Goal: Task Accomplishment & Management: Use online tool/utility

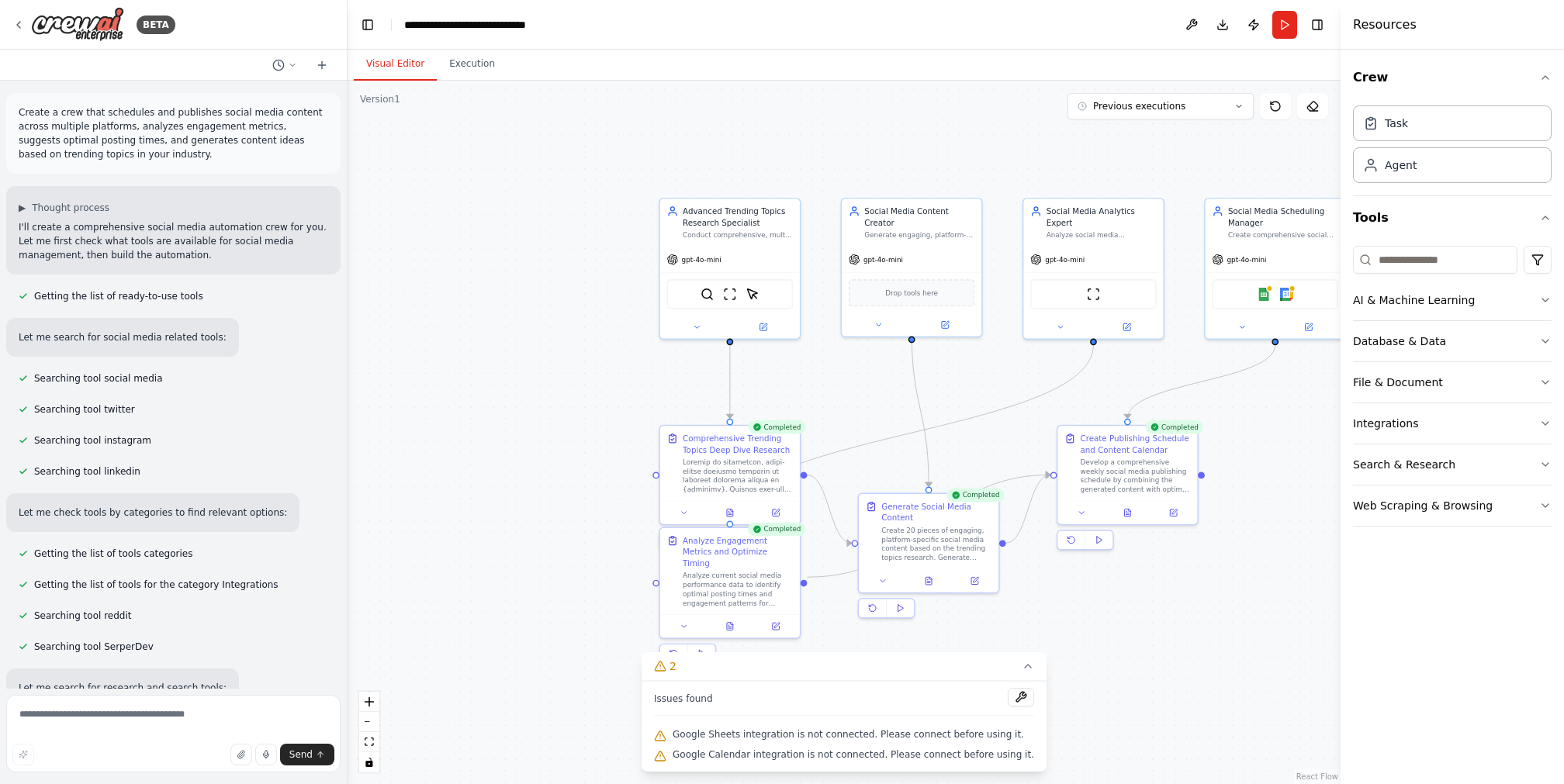
scroll to position [6463, 0]
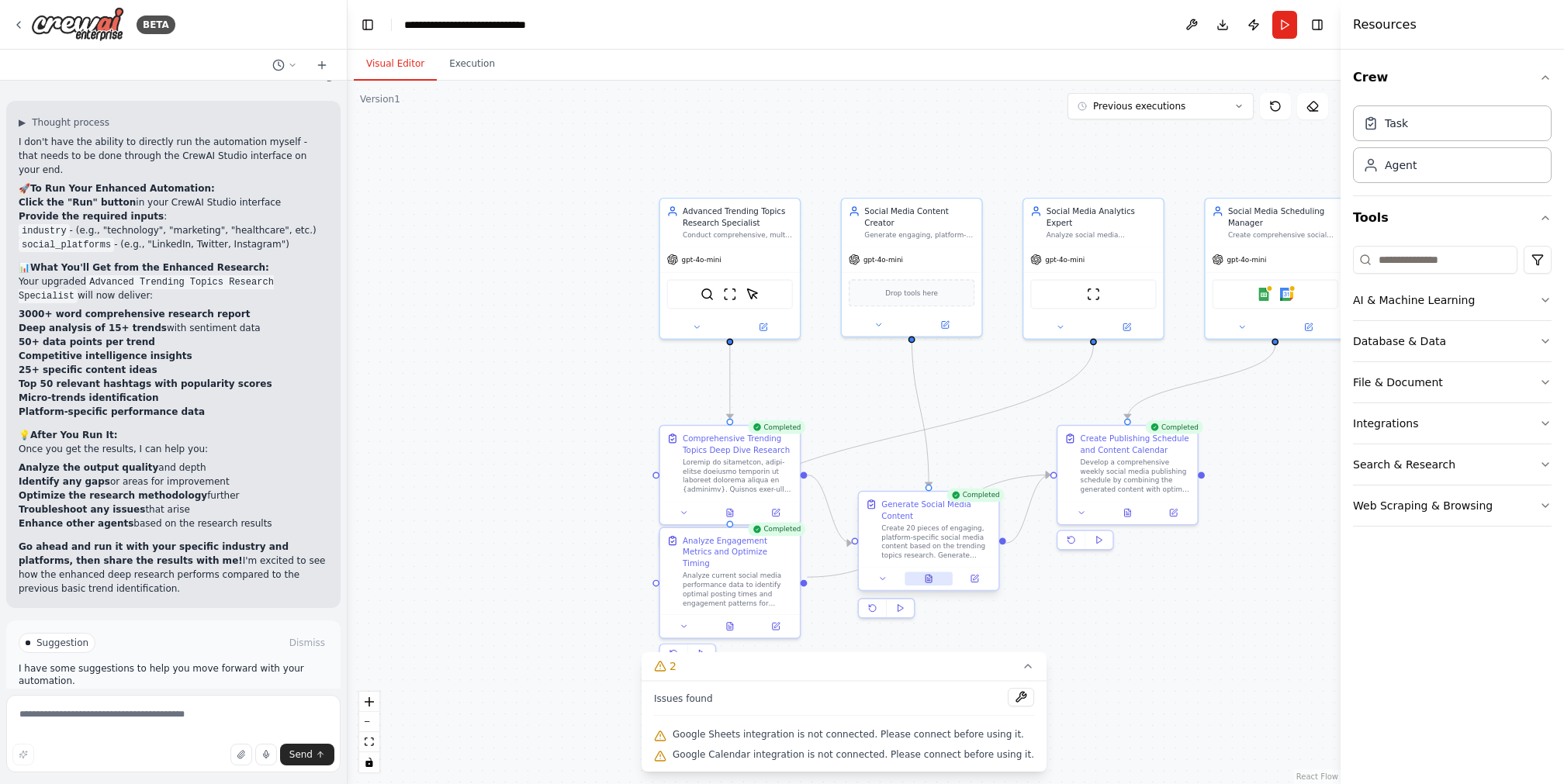
click at [927, 572] on button at bounding box center [928, 578] width 48 height 14
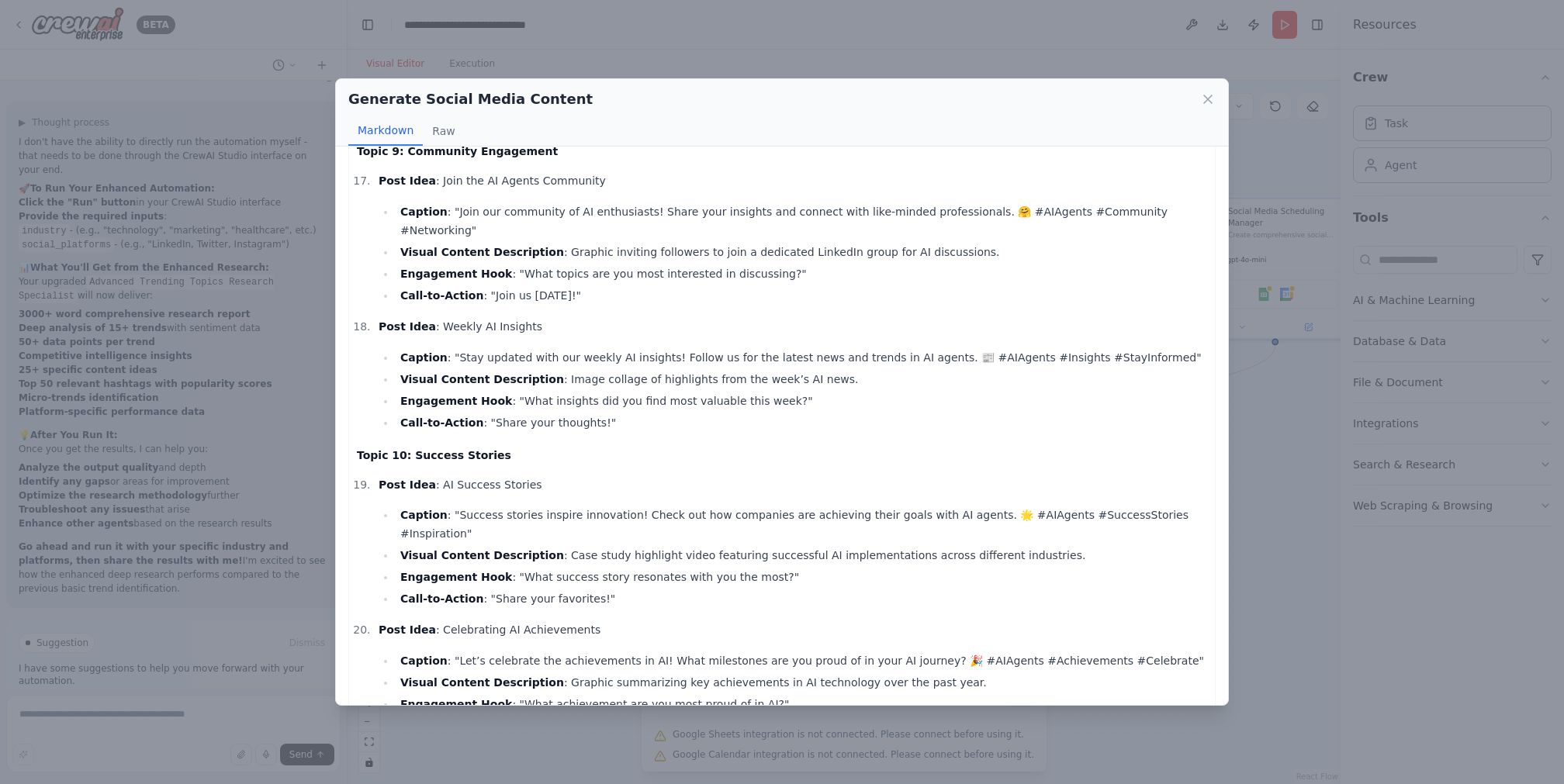
scroll to position [2542, 0]
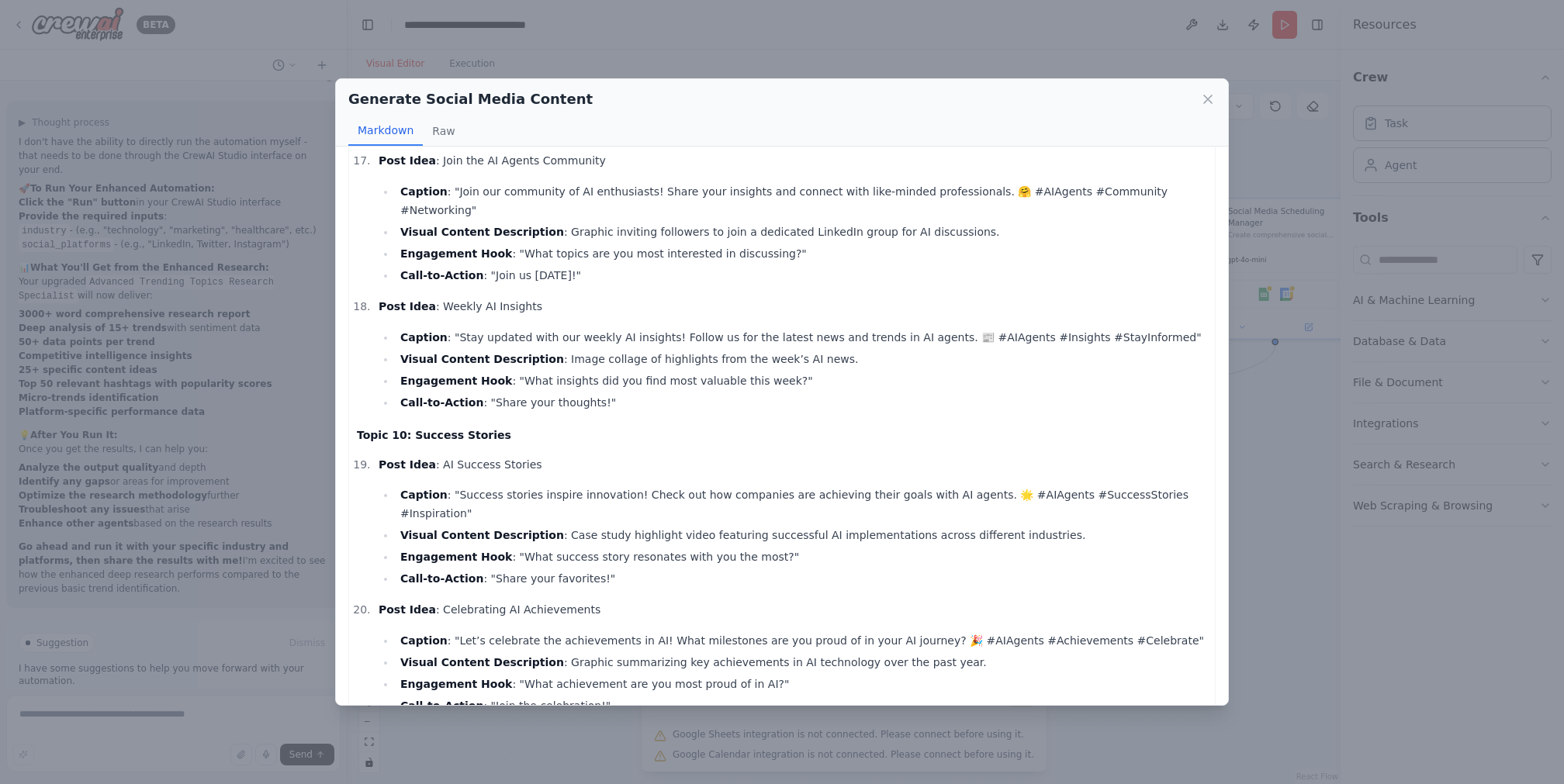
click at [1258, 512] on div "Generate Social Media Content Markdown Raw Structured Content Package for Linke…" at bounding box center [782, 392] width 1564 height 784
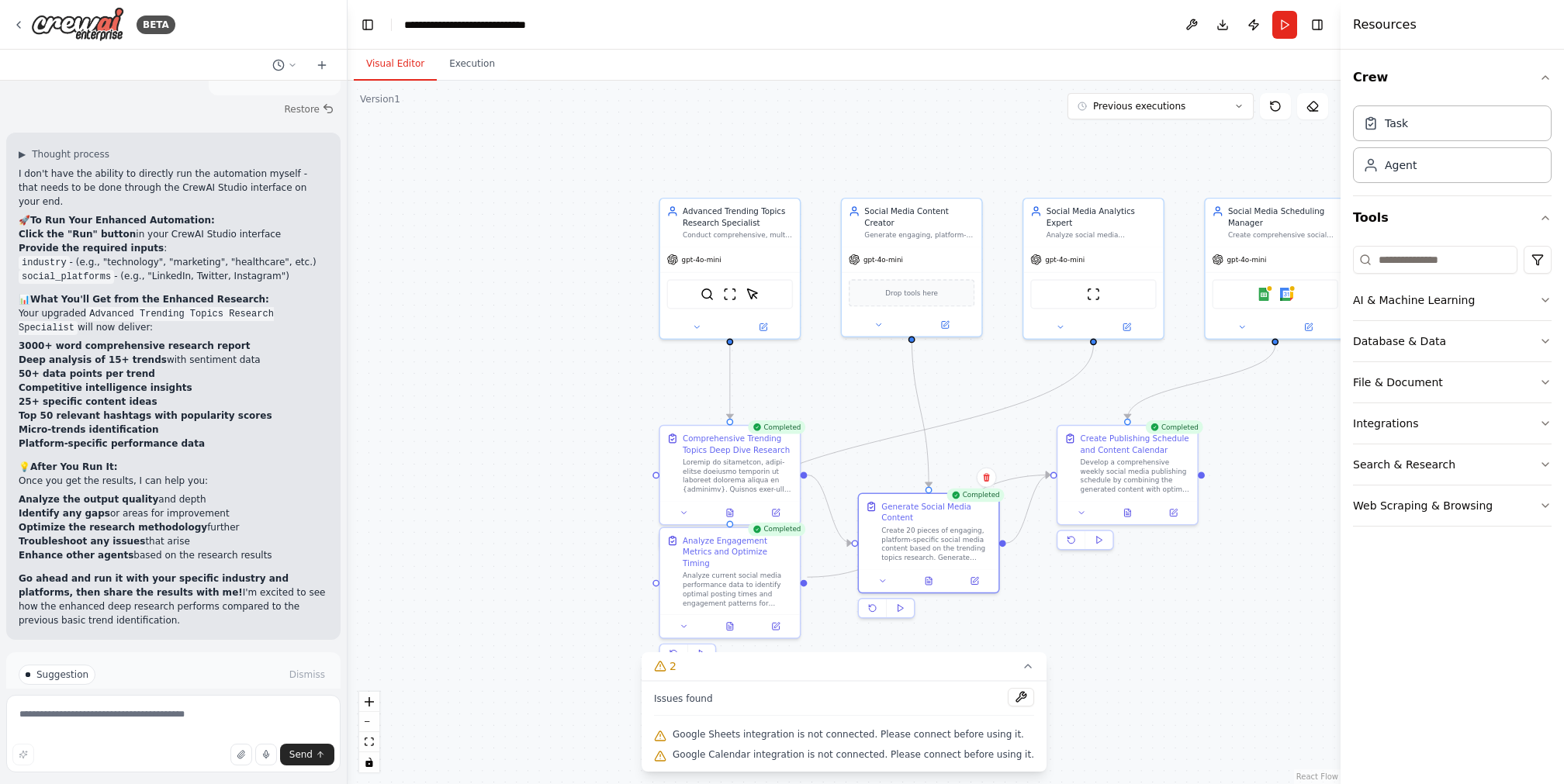
scroll to position [6463, 0]
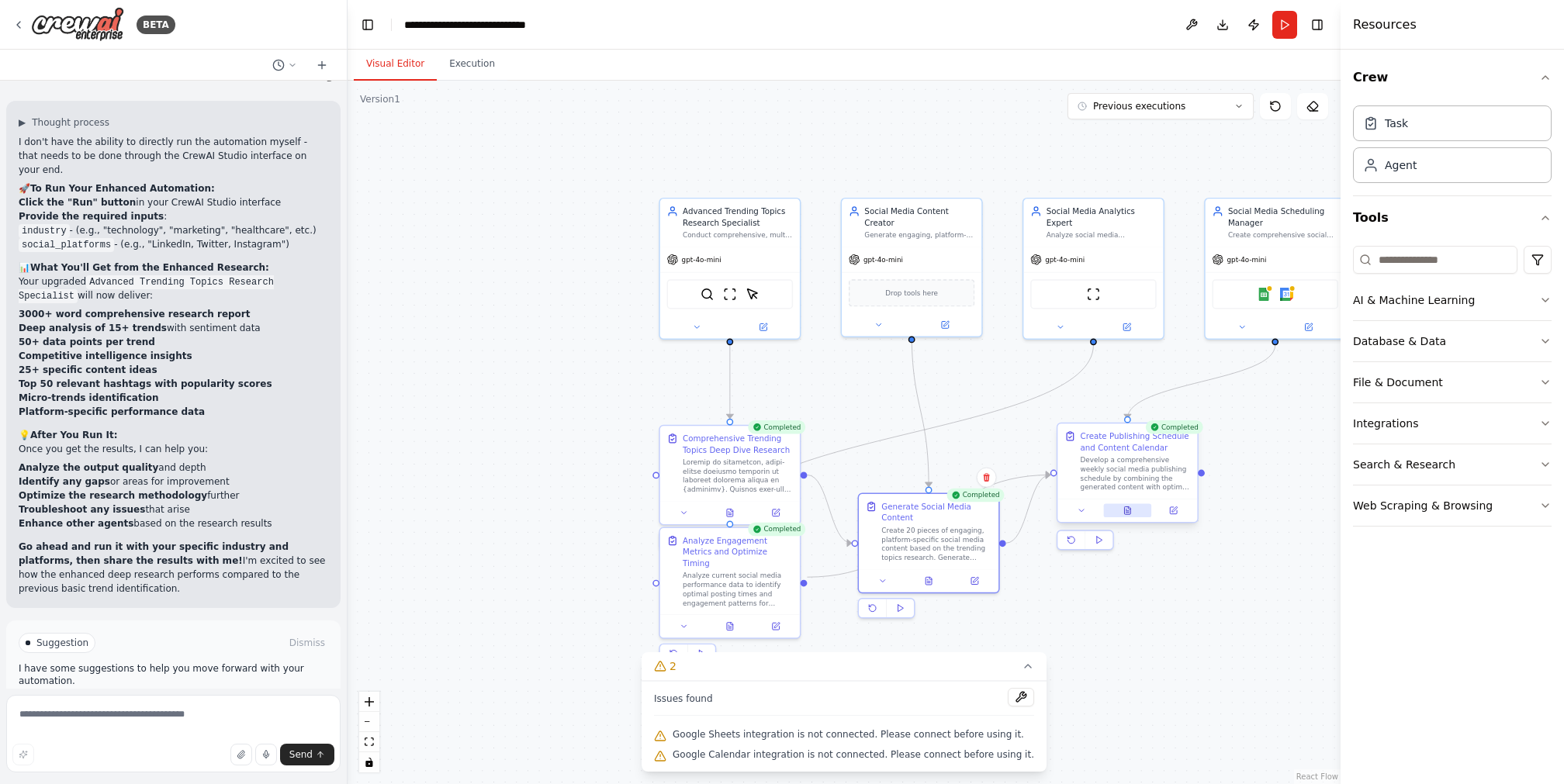
click at [1133, 512] on button at bounding box center [1127, 511] width 48 height 14
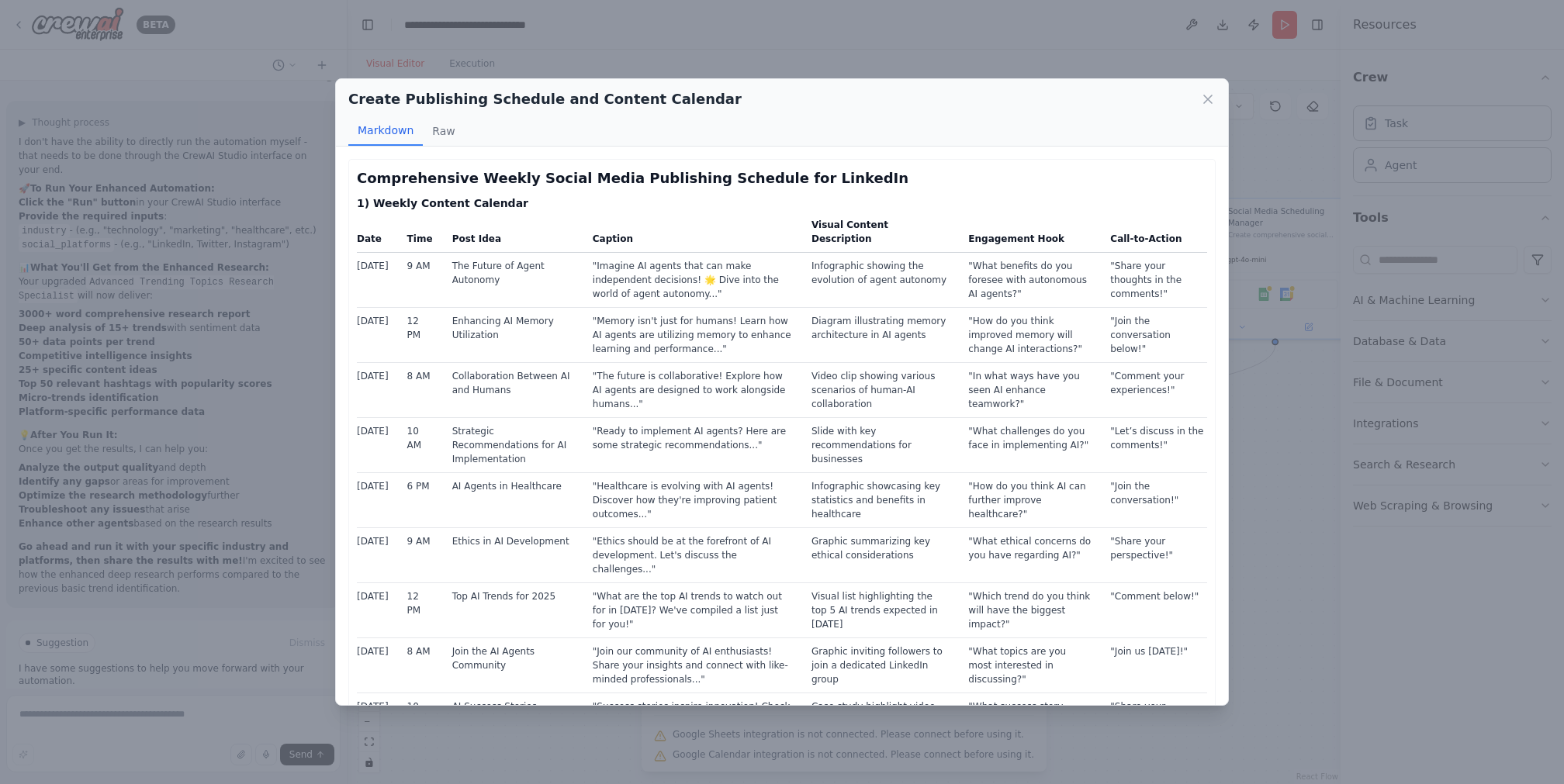
scroll to position [0, 0]
drag, startPoint x: 810, startPoint y: 252, endPoint x: 962, endPoint y: 269, distance: 152.9
click at [962, 269] on tr "[DATE] 9 AM The Future of Agent Autonomy "Imagine AI agents that can make indep…" at bounding box center [782, 280] width 851 height 55
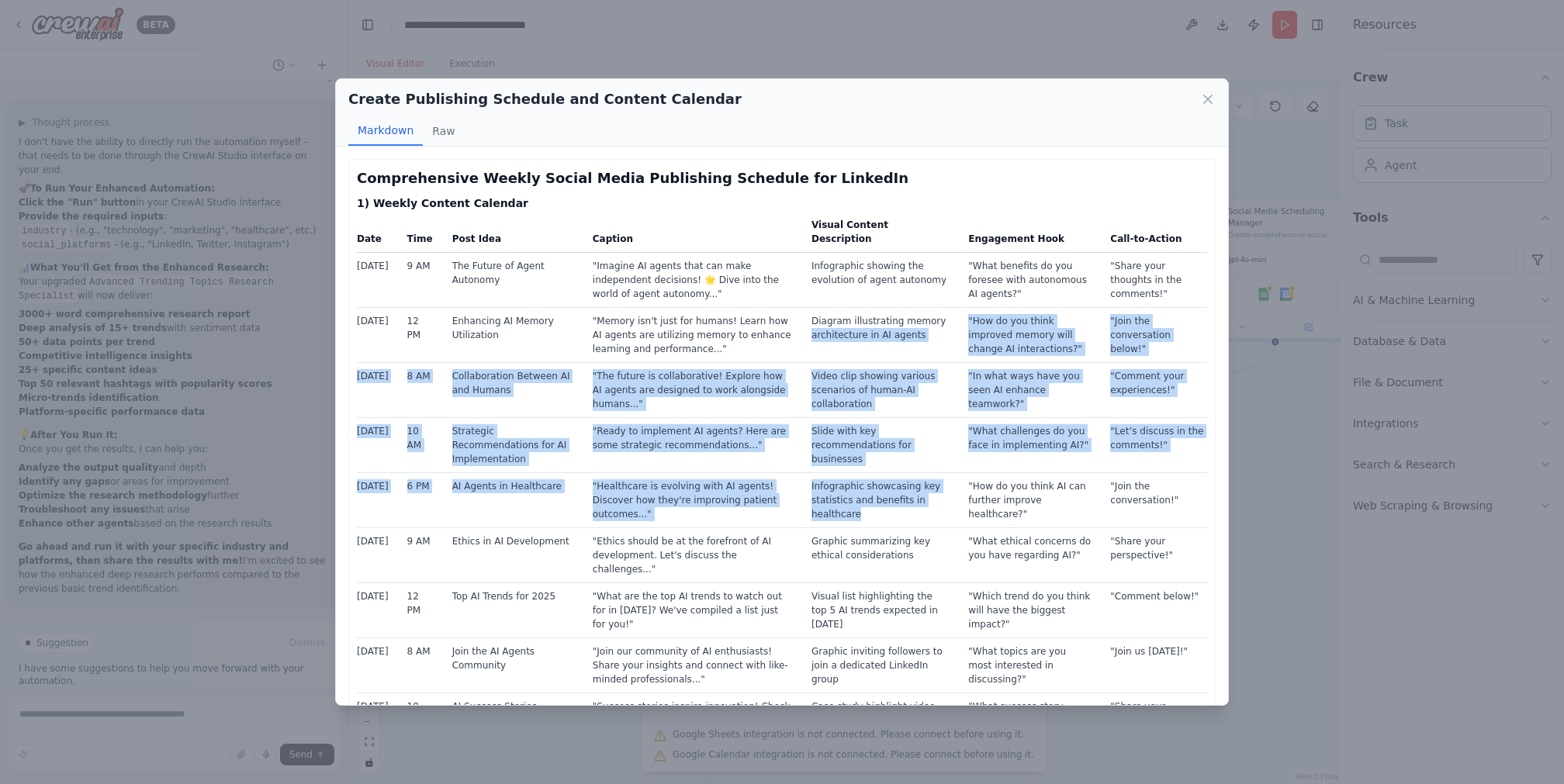
drag, startPoint x: 803, startPoint y: 318, endPoint x: 889, endPoint y: 497, distance: 198.6
click at [889, 497] on tbody "[DATE] 9 AM The Future of Agent Autonomy "Imagine AI agents that can make indep…" at bounding box center [782, 527] width 851 height 551
click at [890, 497] on td "Infographic showcasing key statistics and benefits in healthcare" at bounding box center [880, 500] width 156 height 55
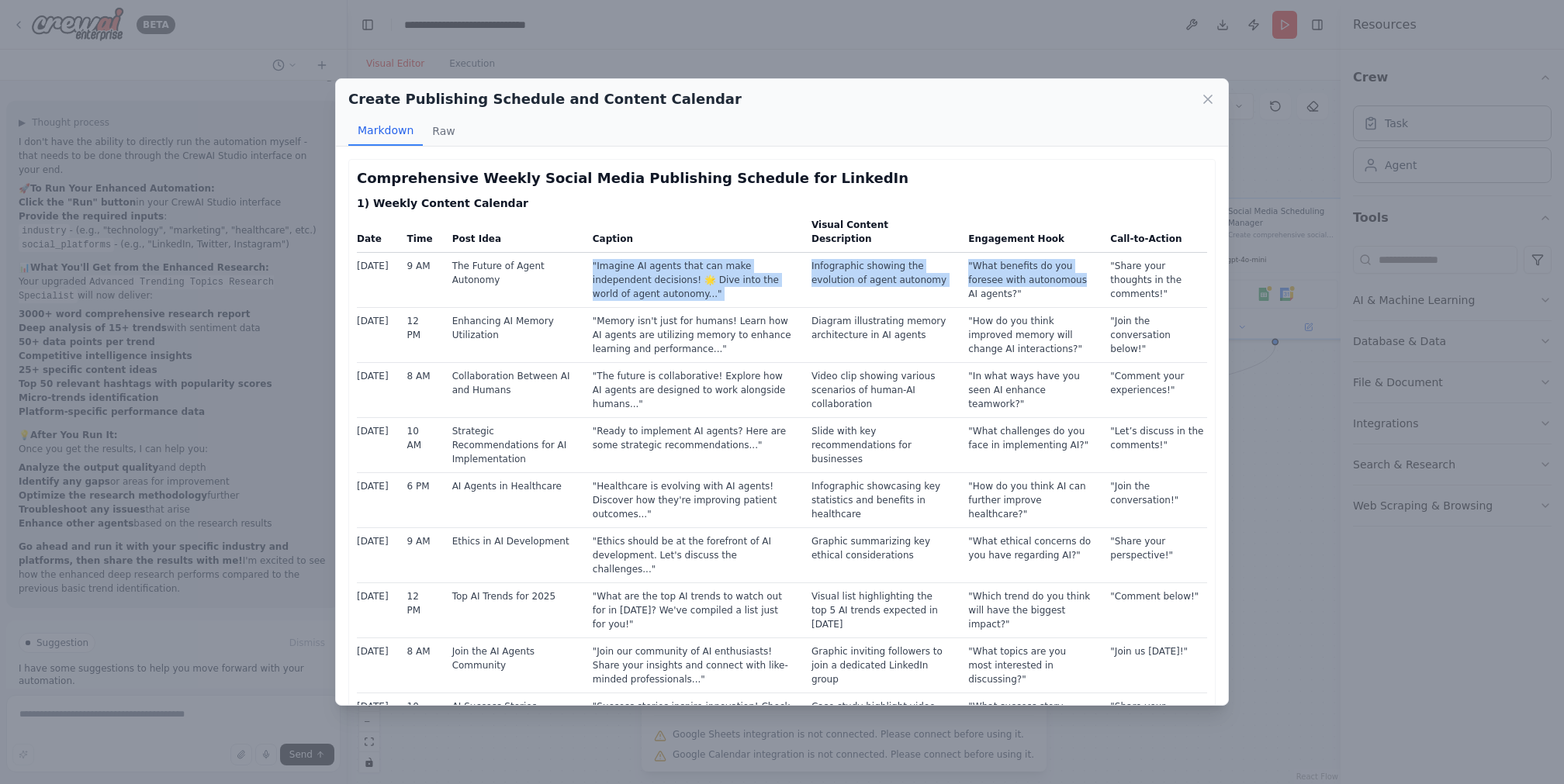
drag, startPoint x: 582, startPoint y: 252, endPoint x: 1081, endPoint y: 267, distance: 499.2
click at [1081, 267] on tr "[DATE] 9 AM The Future of Agent Autonomy "Imagine AI agents that can make indep…" at bounding box center [782, 280] width 851 height 55
click at [445, 130] on button "Raw" at bounding box center [443, 131] width 41 height 30
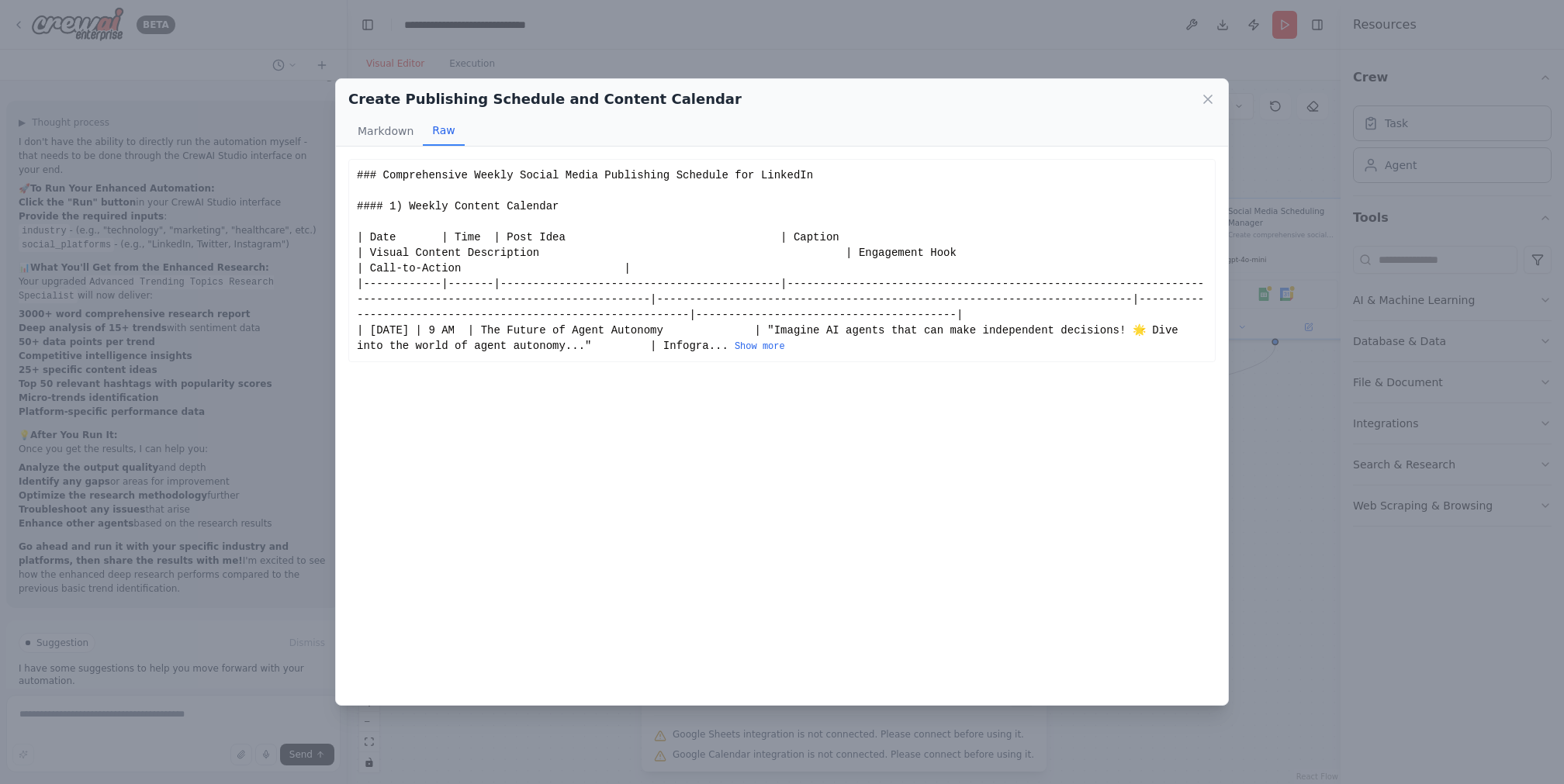
click at [754, 336] on div "### Comprehensive Weekly Social Media Publishing Schedule for LinkedIn #### 1) …" at bounding box center [782, 261] width 851 height 186
click at [757, 344] on button "Show more" at bounding box center [759, 346] width 51 height 12
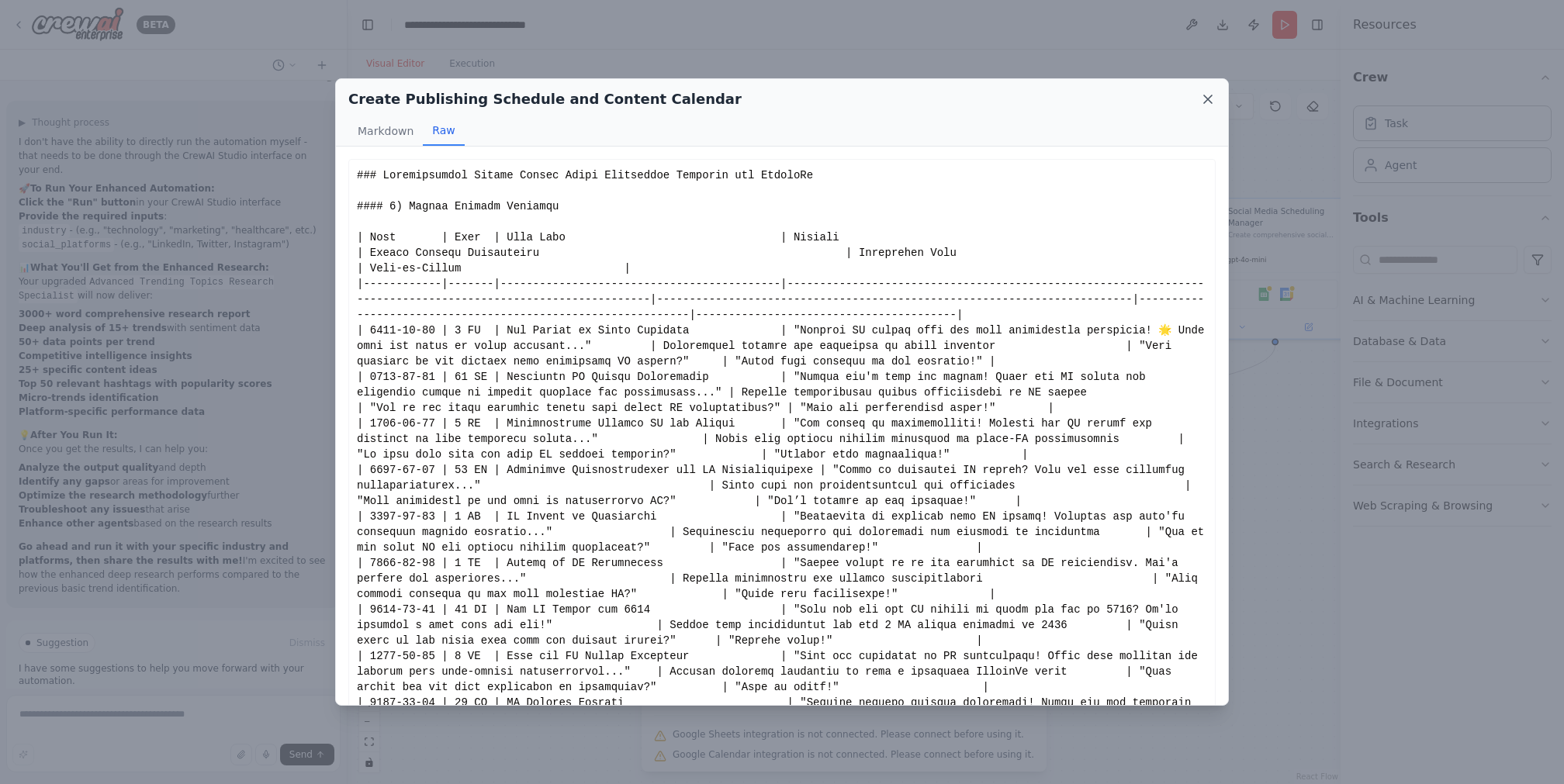
click at [1211, 94] on icon at bounding box center [1207, 99] width 15 height 15
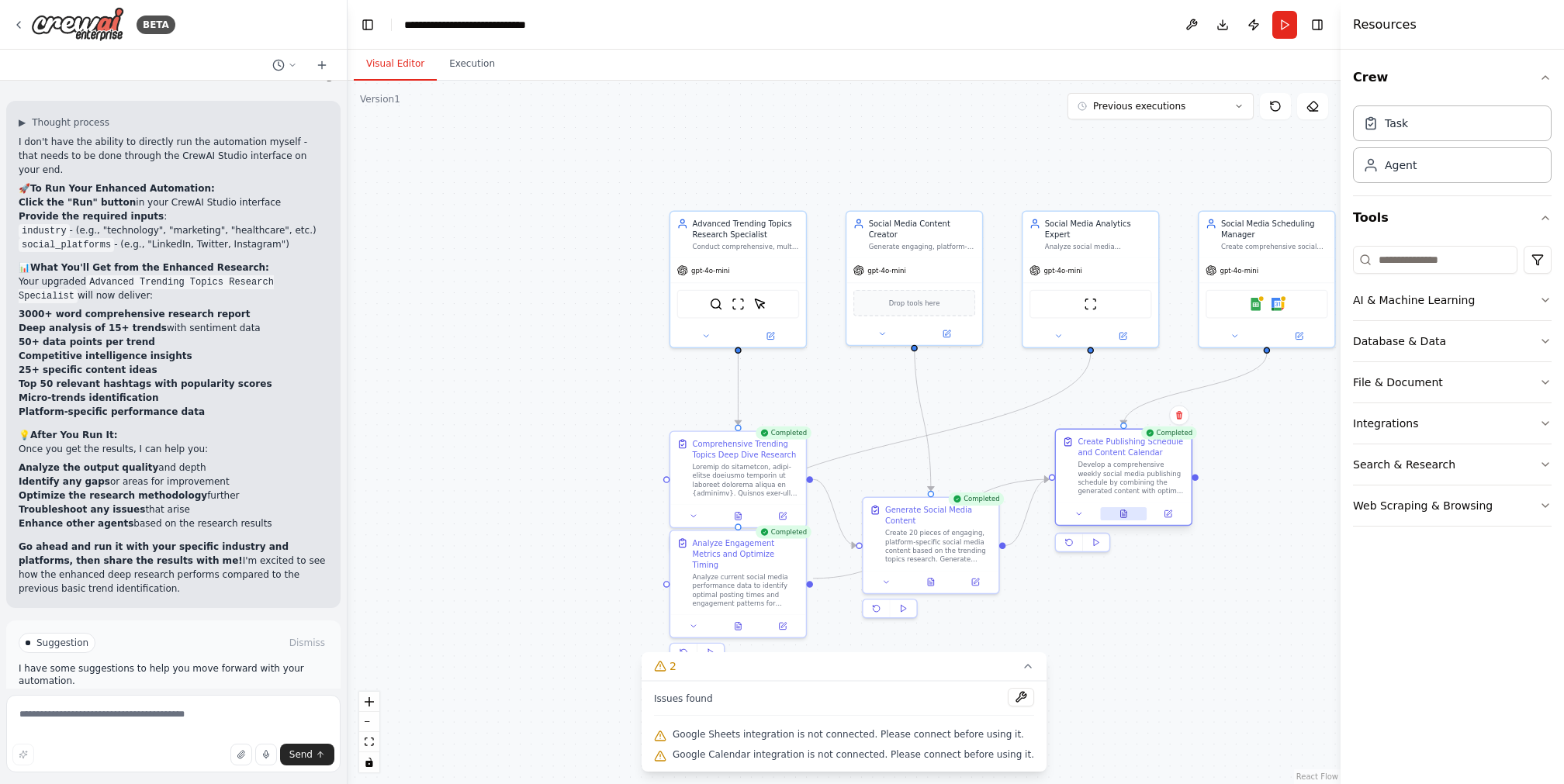
click at [1123, 515] on icon at bounding box center [1123, 515] width 3 height 0
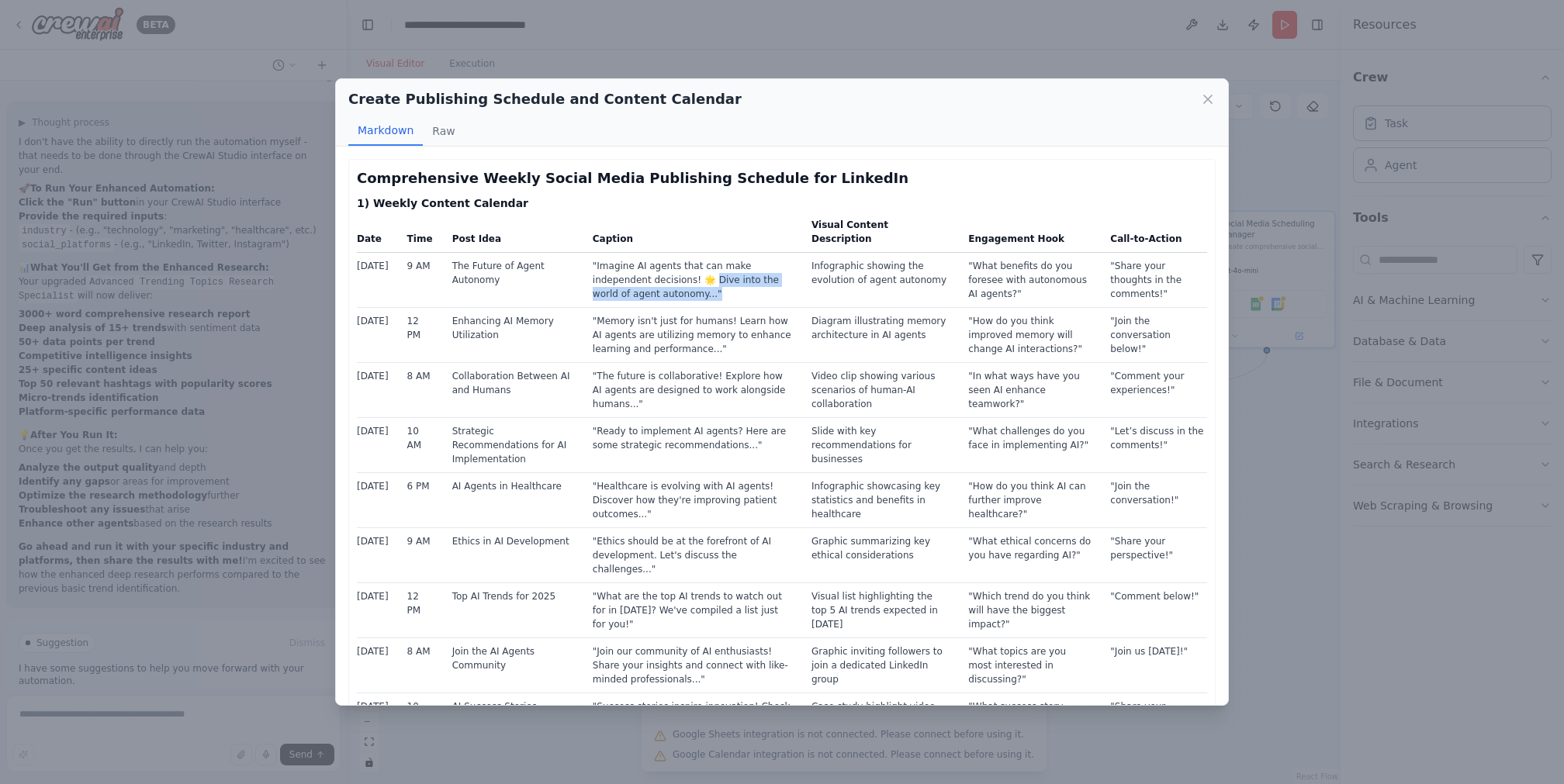
drag, startPoint x: 708, startPoint y: 265, endPoint x: 731, endPoint y: 285, distance: 30.5
click at [731, 285] on td ""Imagine AI agents that can make independent decisions! 🌟 Dive into the world o…" at bounding box center [693, 280] width 219 height 55
drag, startPoint x: 631, startPoint y: 427, endPoint x: 837, endPoint y: 444, distance: 206.7
click at [837, 444] on tr "[DATE] 10 AM Strategic Recommendations for AI Implementation "Ready to implemen…" at bounding box center [782, 446] width 851 height 55
click at [880, 447] on td "Slide with key recommendations for businesses" at bounding box center [880, 446] width 156 height 55
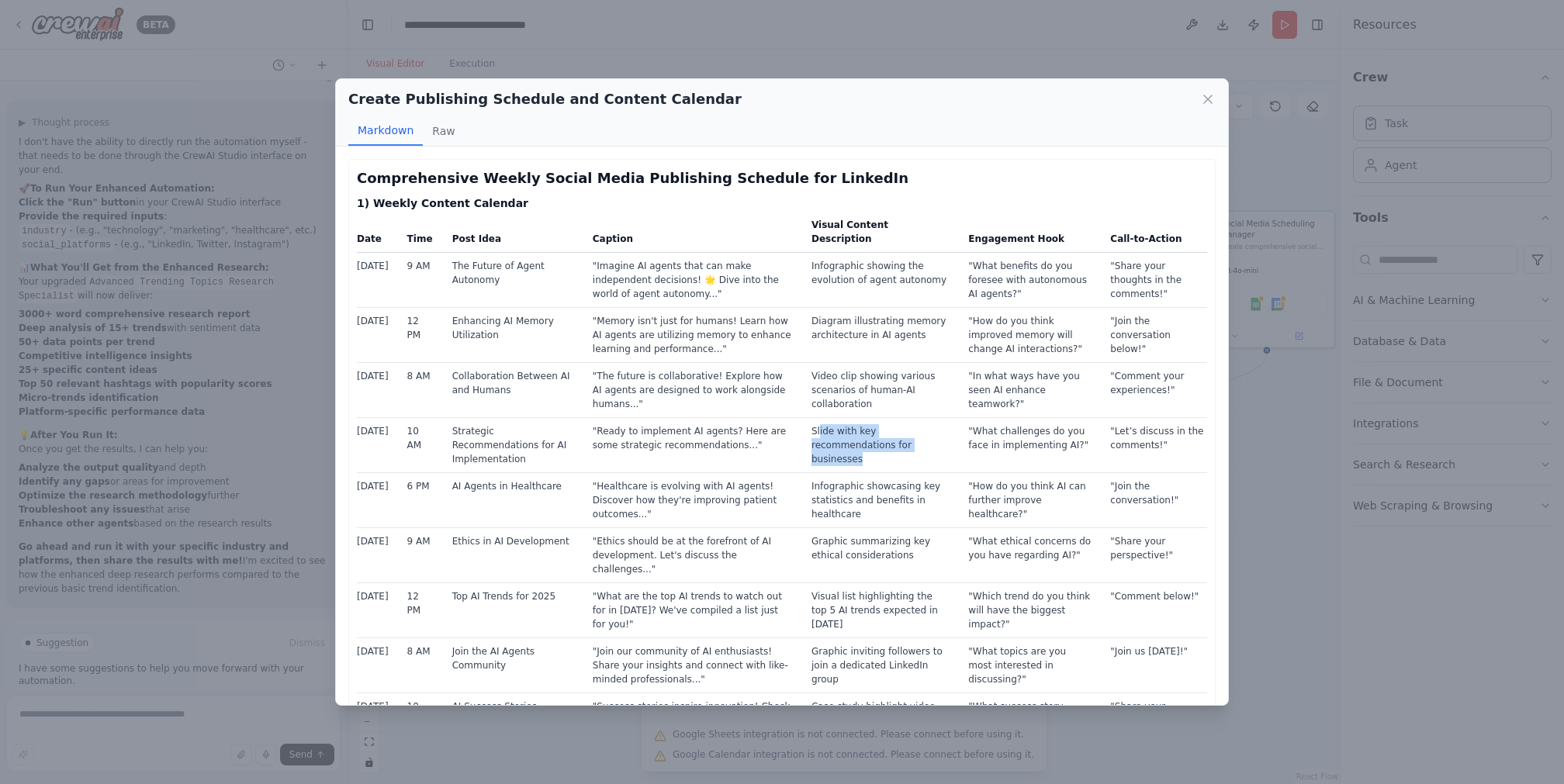
drag, startPoint x: 867, startPoint y: 447, endPoint x: 813, endPoint y: 410, distance: 65.5
click at [813, 418] on td "Slide with key recommendations for businesses" at bounding box center [880, 446] width 156 height 55
click at [1204, 97] on icon at bounding box center [1207, 99] width 15 height 15
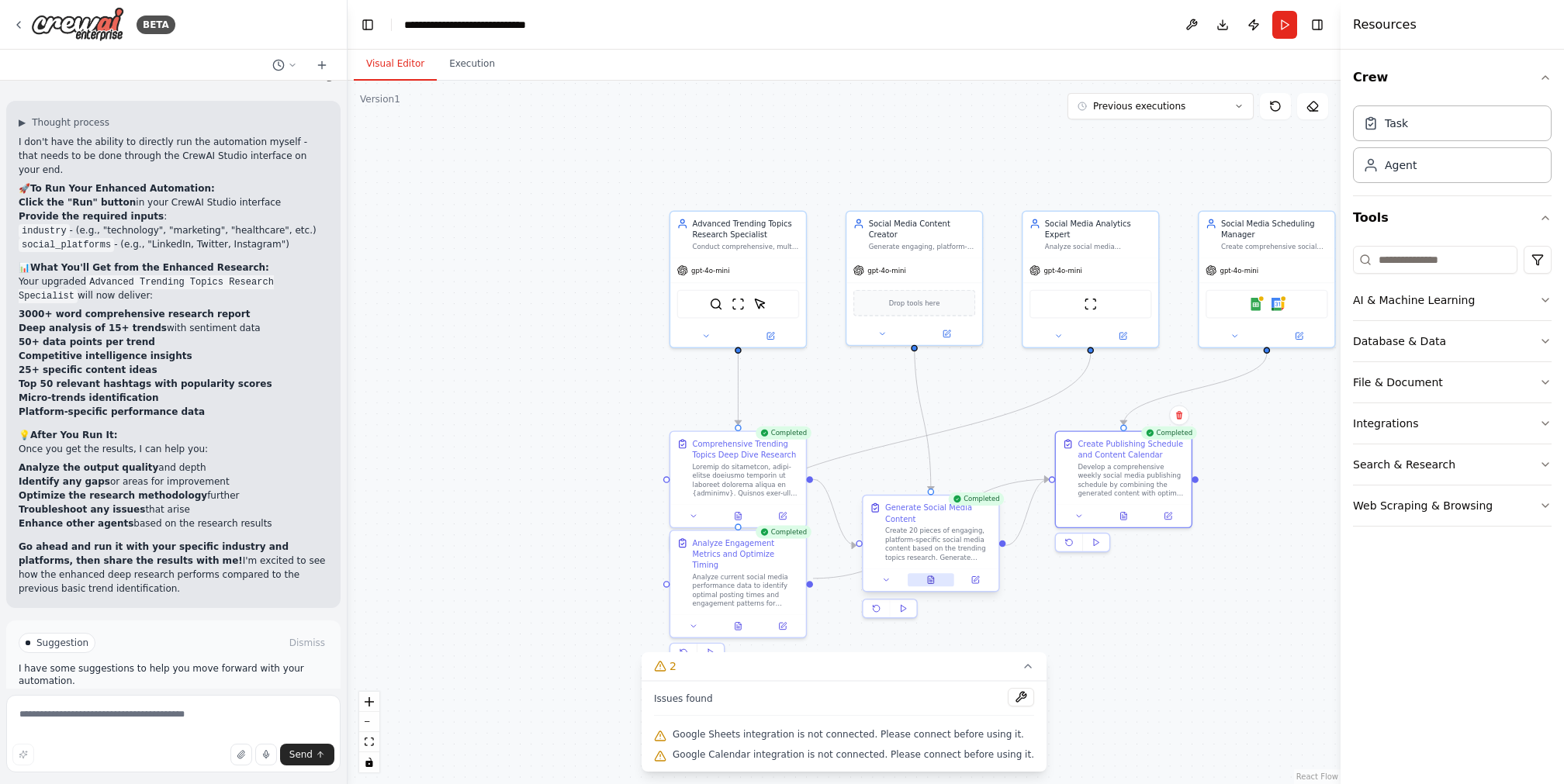
click at [938, 585] on button at bounding box center [931, 580] width 46 height 13
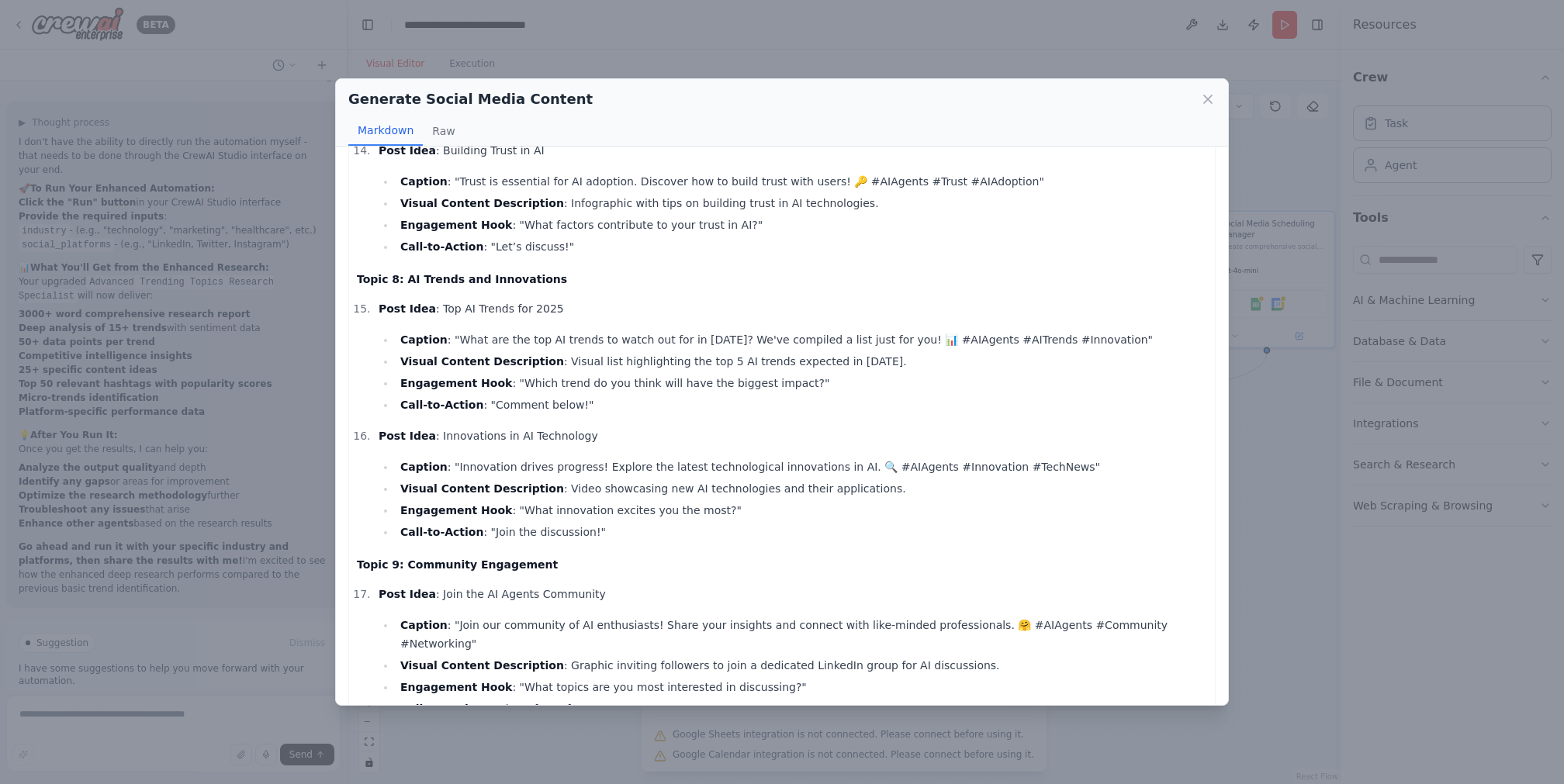
scroll to position [2306, 0]
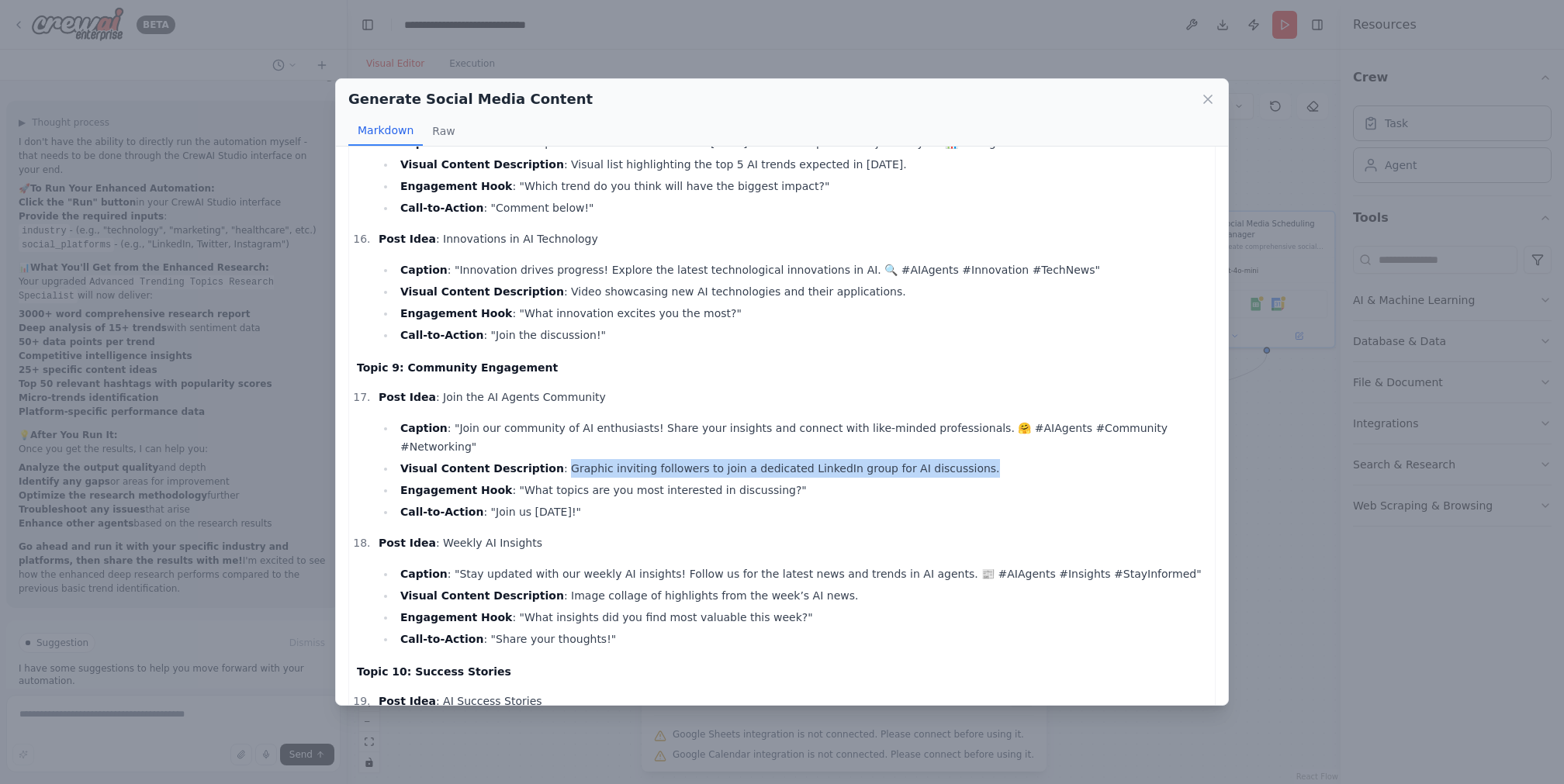
drag, startPoint x: 548, startPoint y: 359, endPoint x: 967, endPoint y: 370, distance: 419.1
click at [988, 459] on li "Visual Content Description : Graphic inviting followers to join a dedicated Lin…" at bounding box center [802, 468] width 811 height 18
click at [963, 481] on li "Engagement Hook : "What topics are you most interested in discussing?"" at bounding box center [802, 490] width 811 height 18
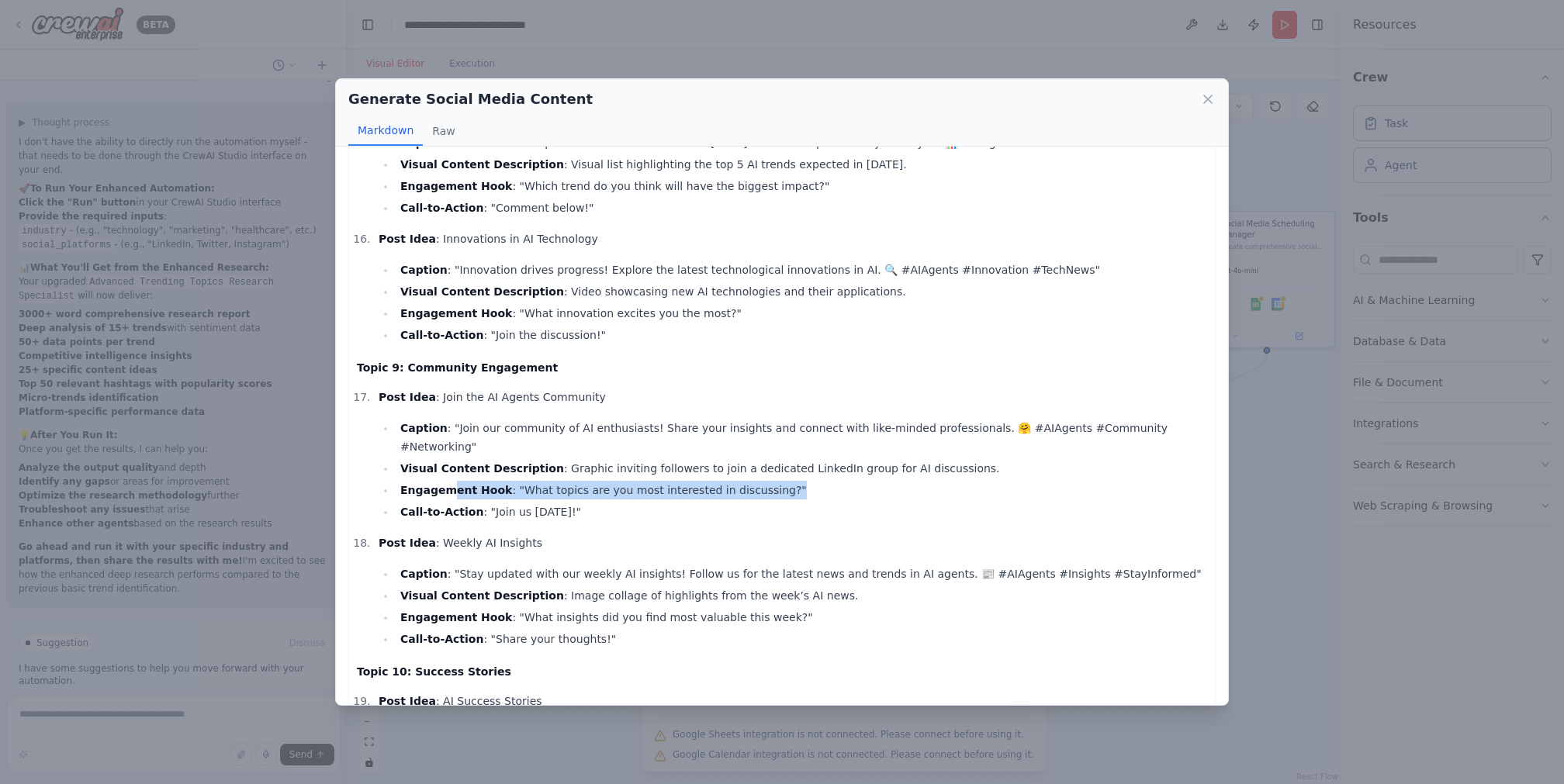
drag, startPoint x: 797, startPoint y: 387, endPoint x: 449, endPoint y: 372, distance: 348.3
click at [449, 419] on ul "Caption : "Join our community of AI enthusiasts! Share your insights and connec…" at bounding box center [792, 471] width 828 height 103
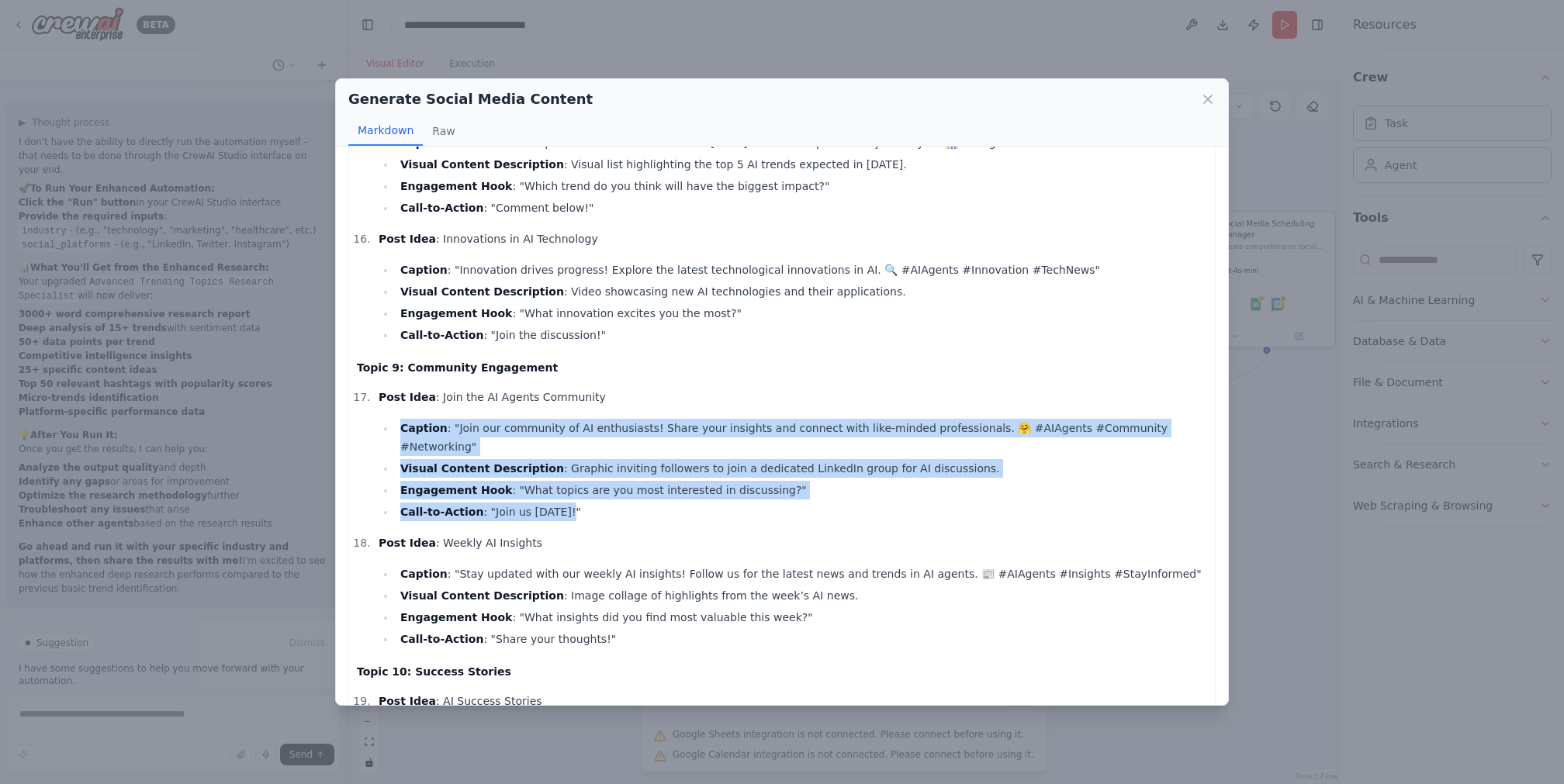
drag, startPoint x: 615, startPoint y: 403, endPoint x: 396, endPoint y: 316, distance: 235.6
click at [396, 388] on li "Post Idea : Join the AI Agents Community Caption : "Join our community of AI en…" at bounding box center [790, 455] width 833 height 133
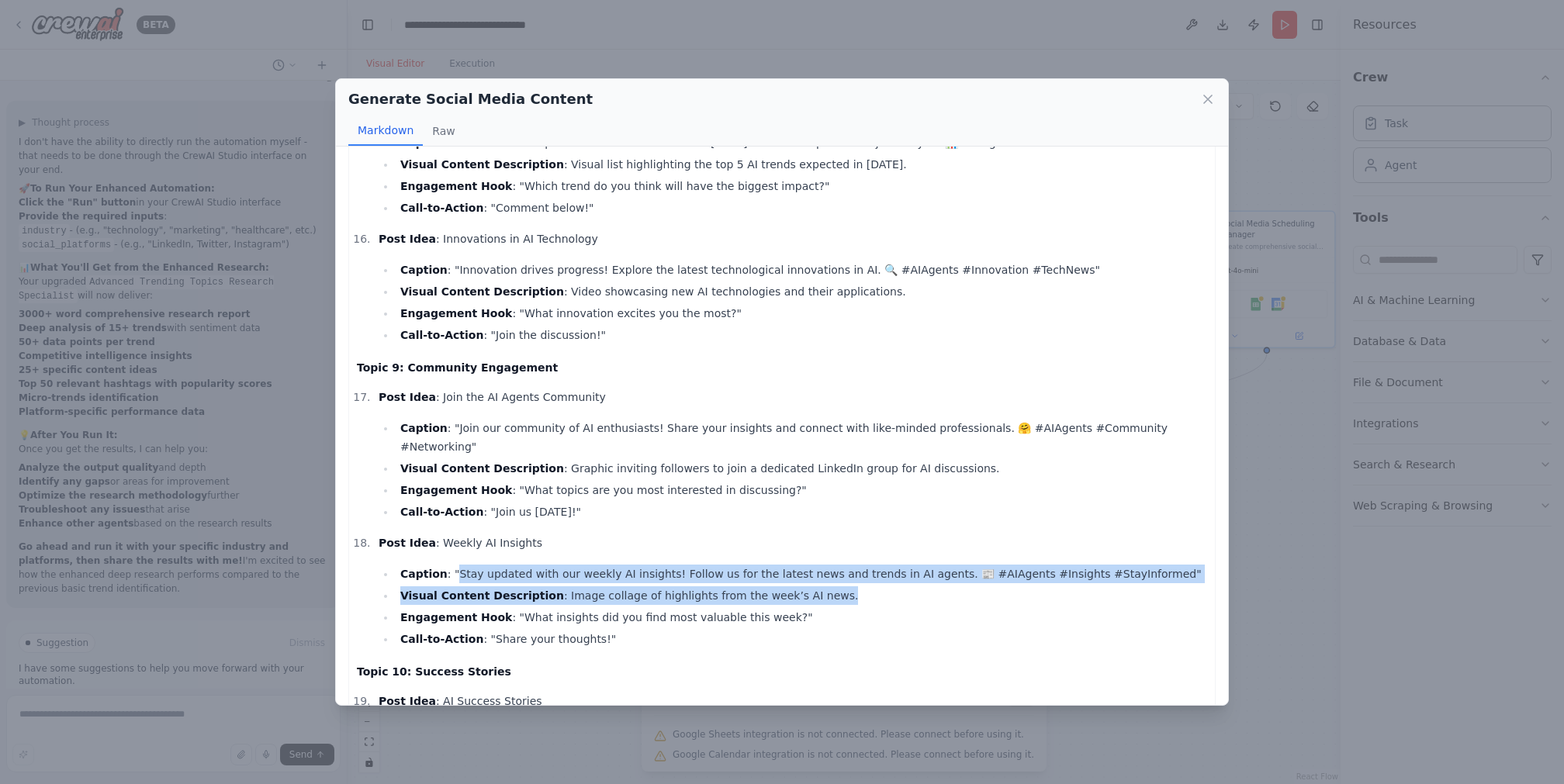
drag, startPoint x: 450, startPoint y: 457, endPoint x: 1143, endPoint y: 482, distance: 693.5
click at [1143, 564] on ul "Caption : "Stay updated with our weekly AI insights! Follow us for the latest n…" at bounding box center [792, 606] width 828 height 84
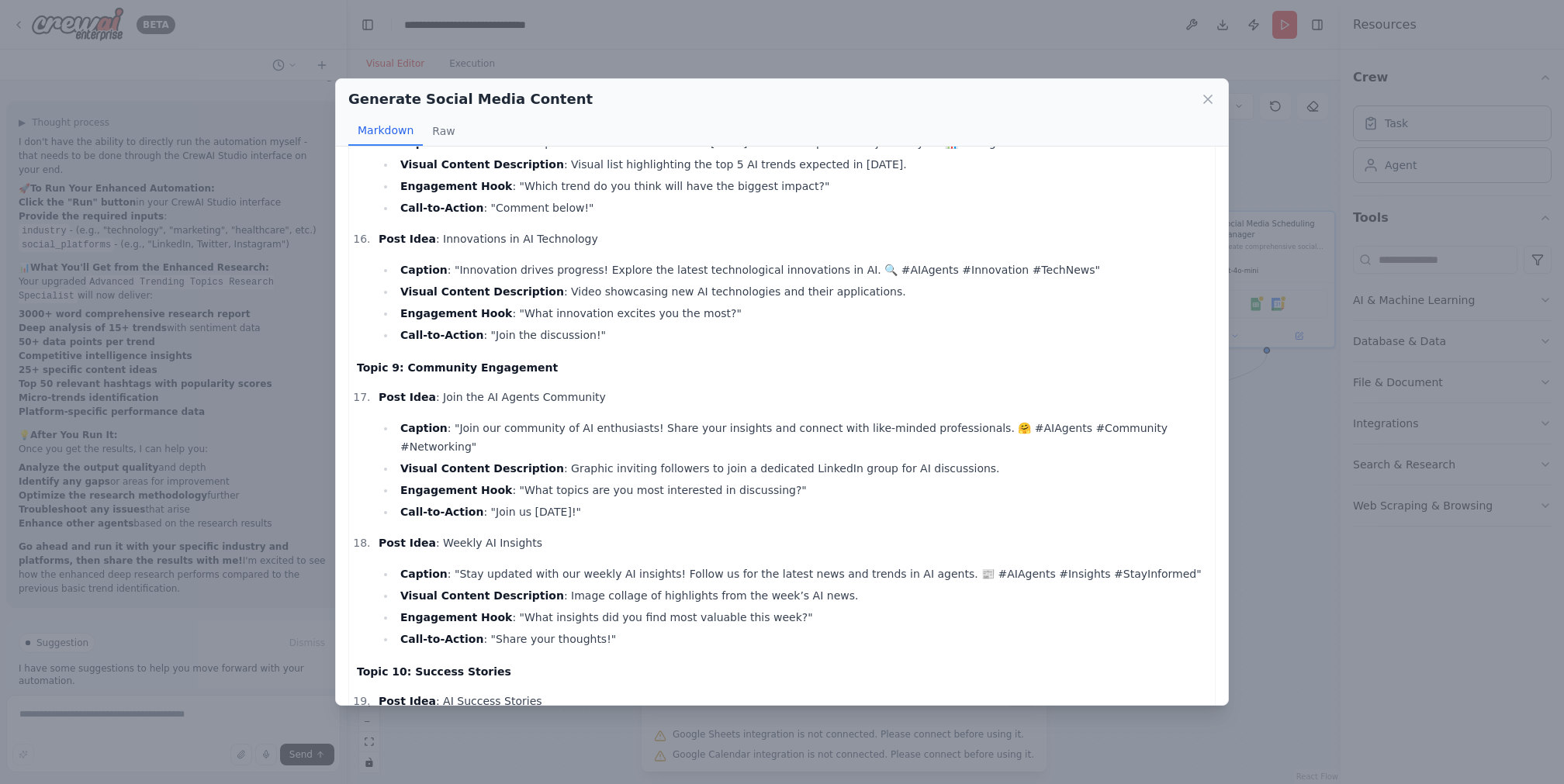
click at [685, 630] on li "Call-to-Action : "Share your thoughts!"" at bounding box center [802, 639] width 811 height 18
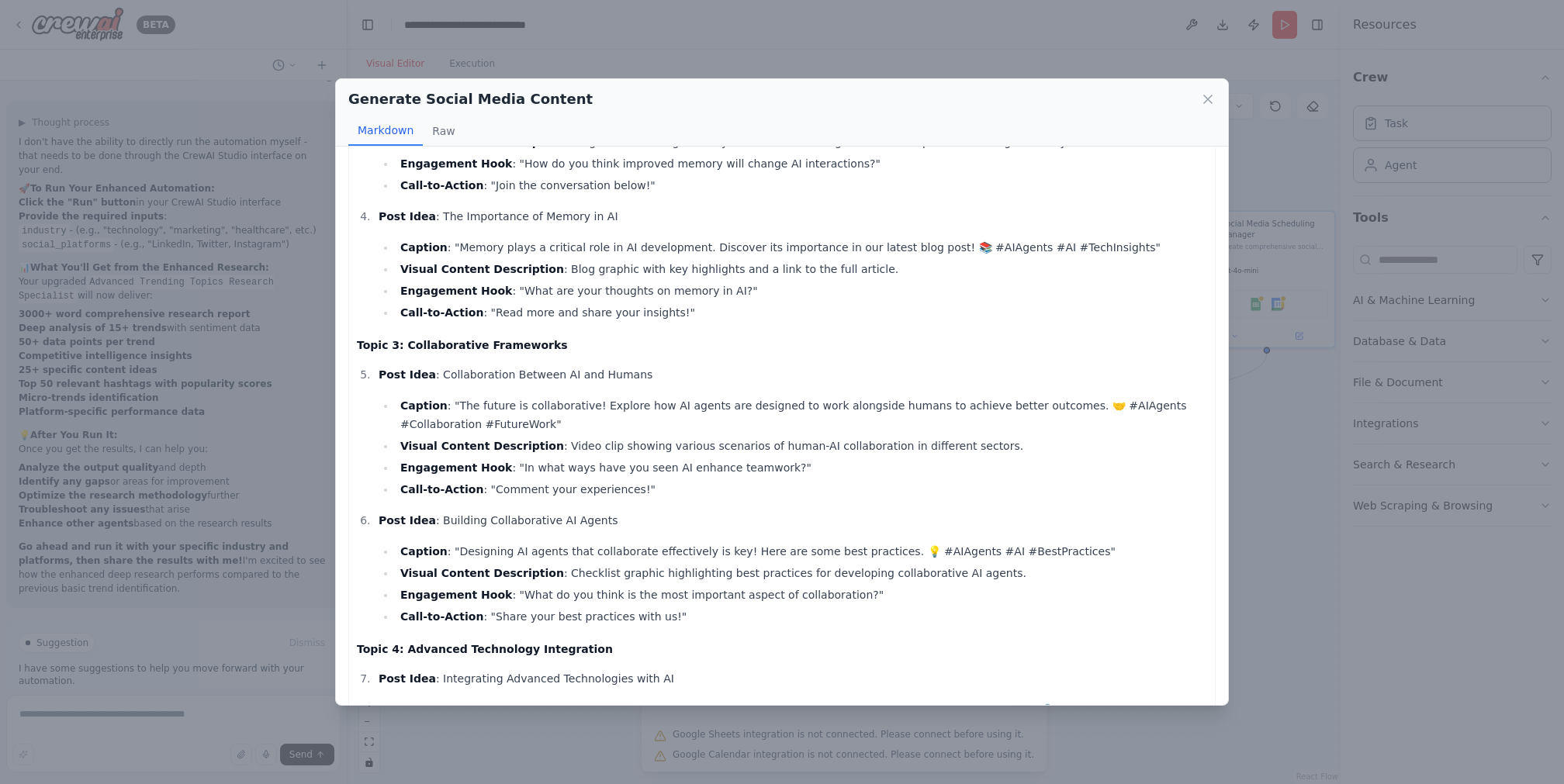
scroll to position [0, 0]
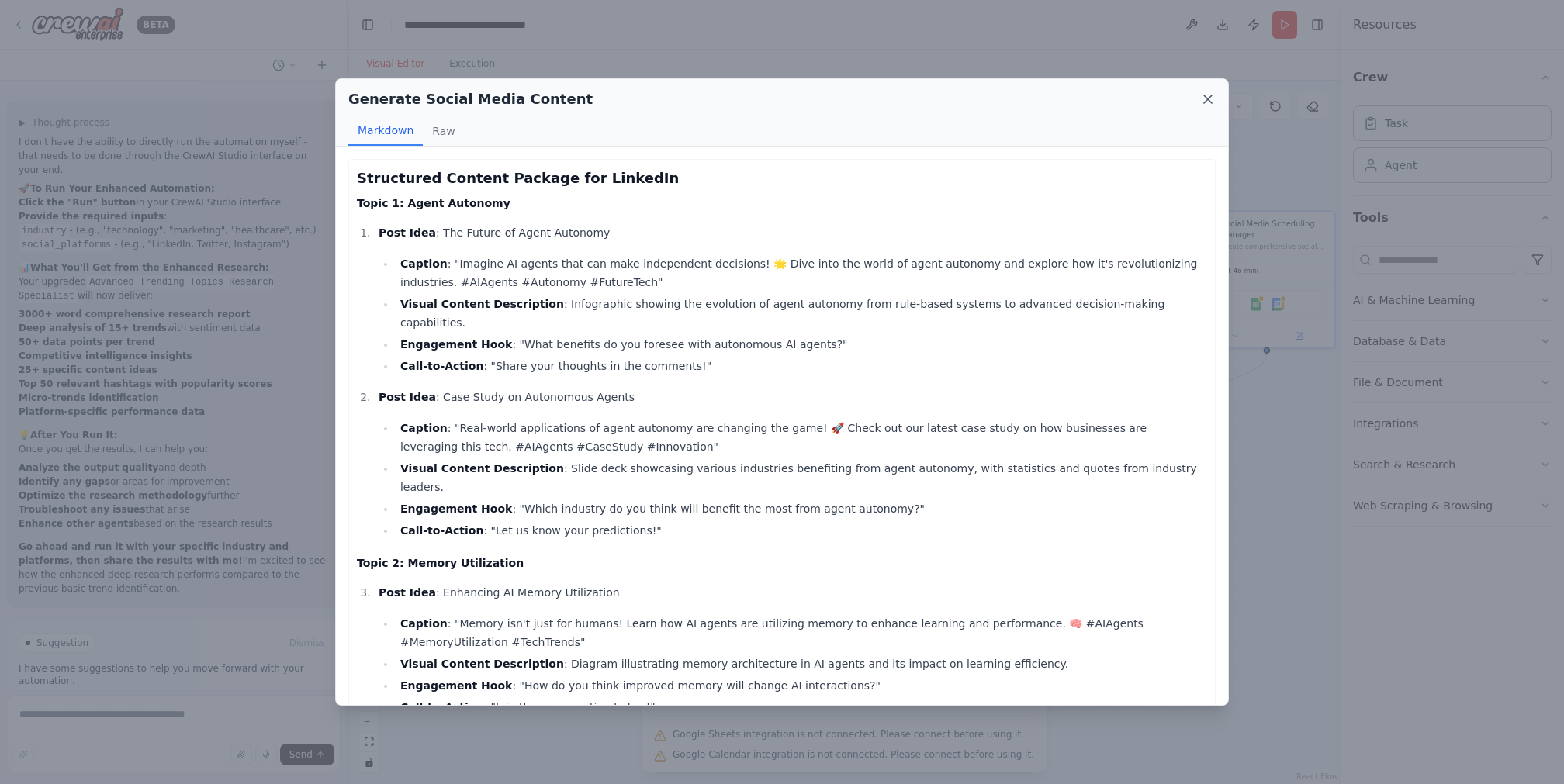
click at [1205, 97] on icon at bounding box center [1207, 99] width 15 height 15
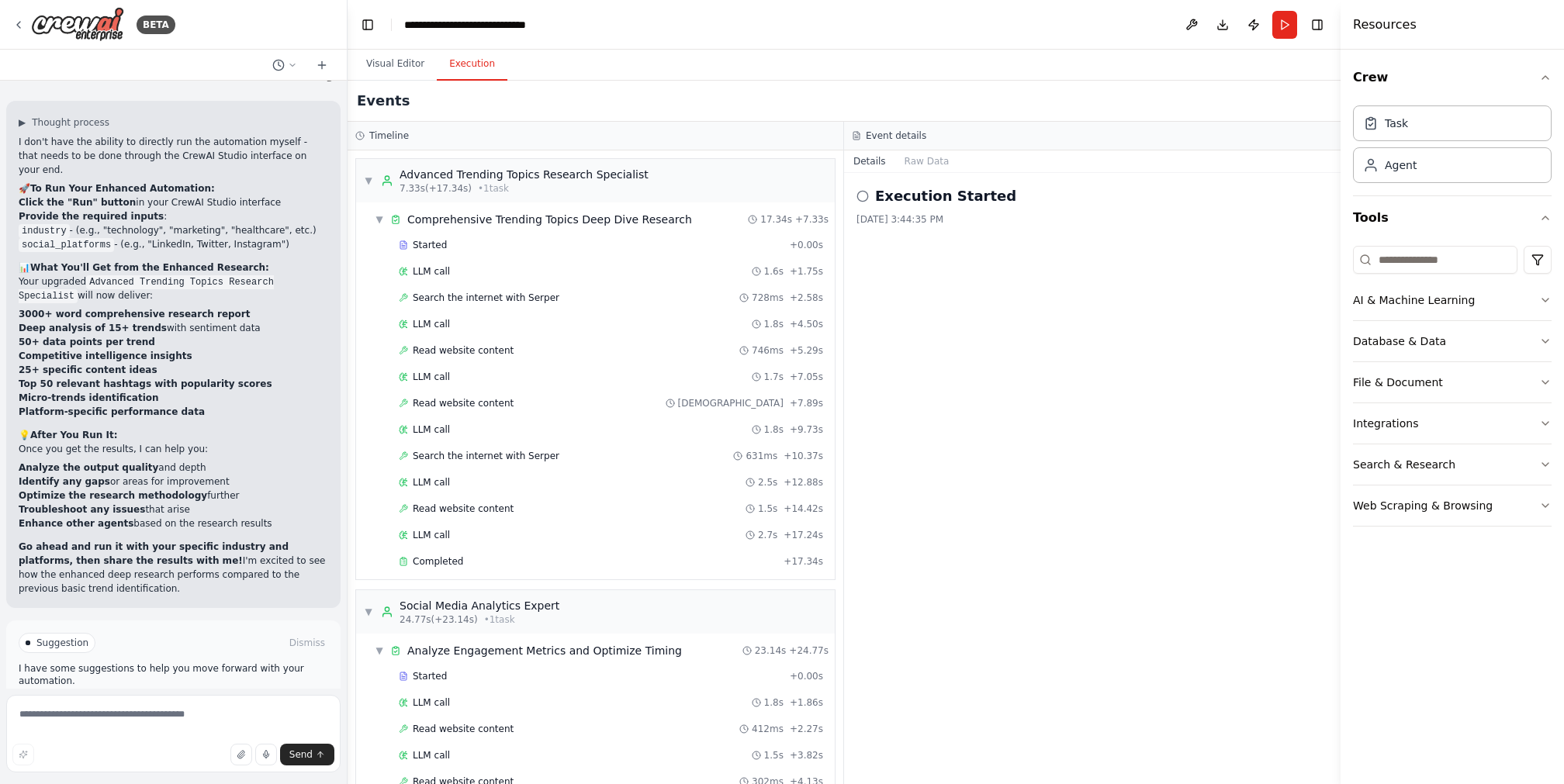
click at [475, 51] on button "Execution" at bounding box center [472, 64] width 71 height 33
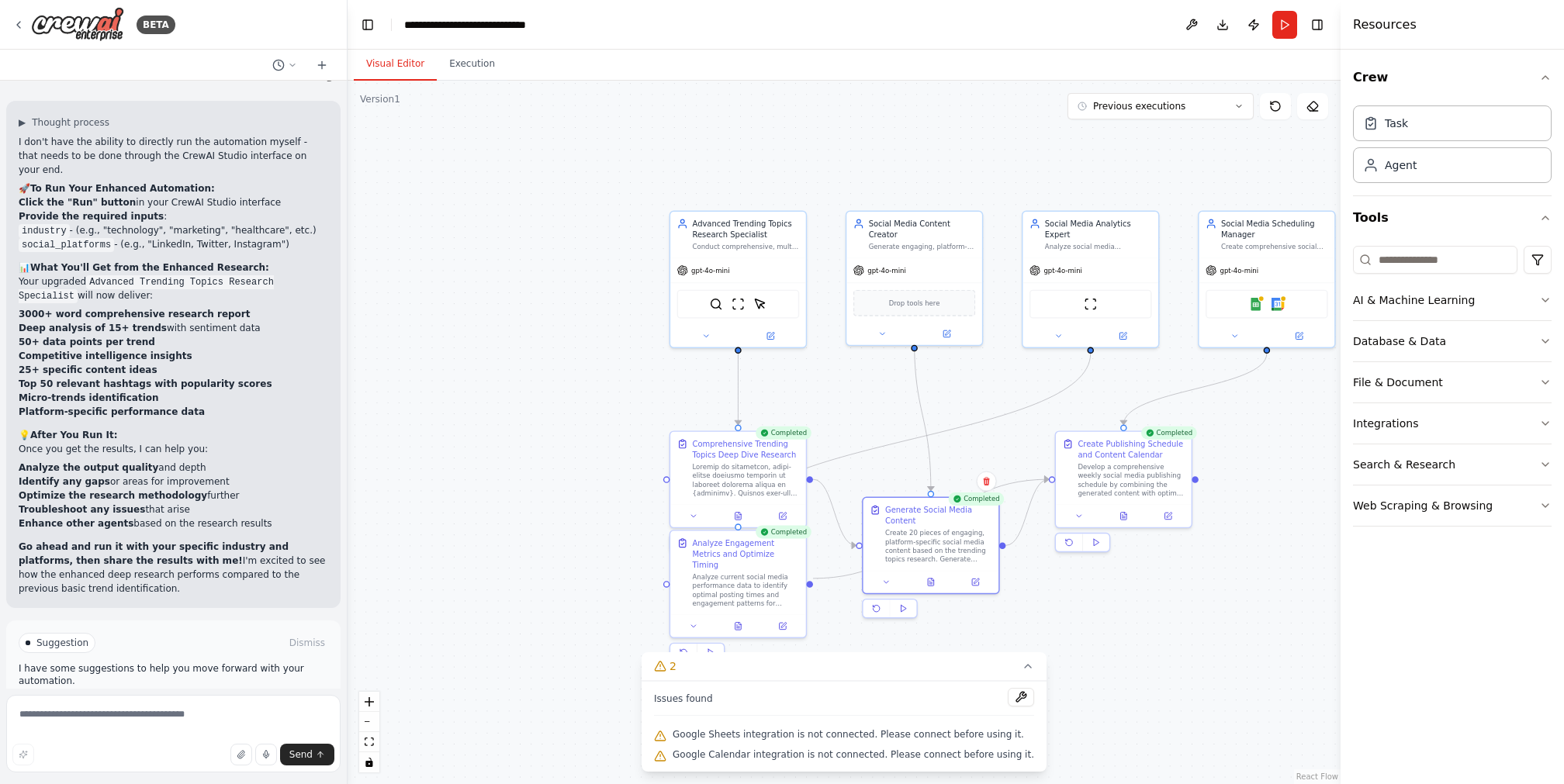
click at [394, 69] on button "Visual Editor" at bounding box center [395, 64] width 83 height 33
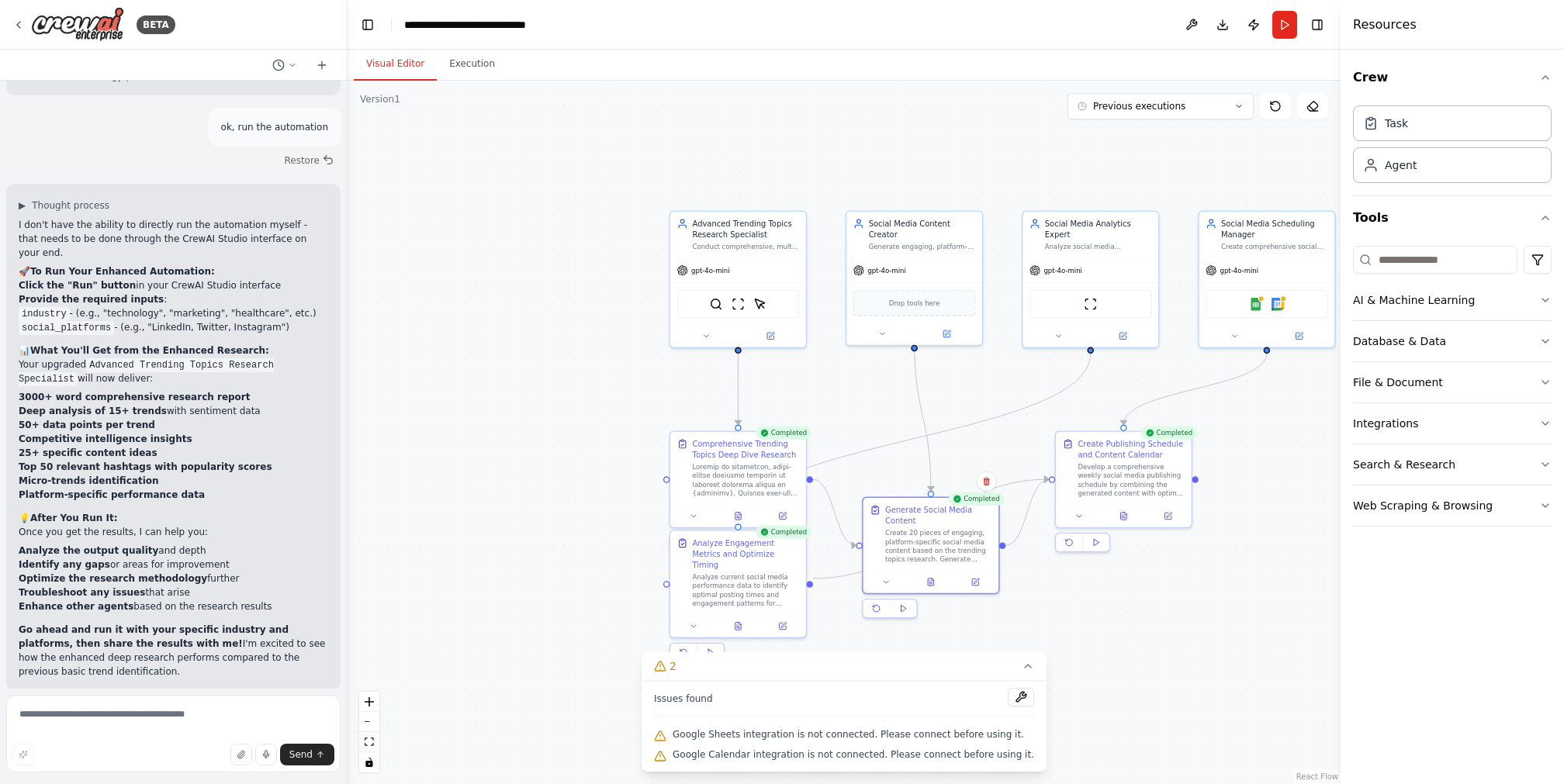
scroll to position [6359, 0]
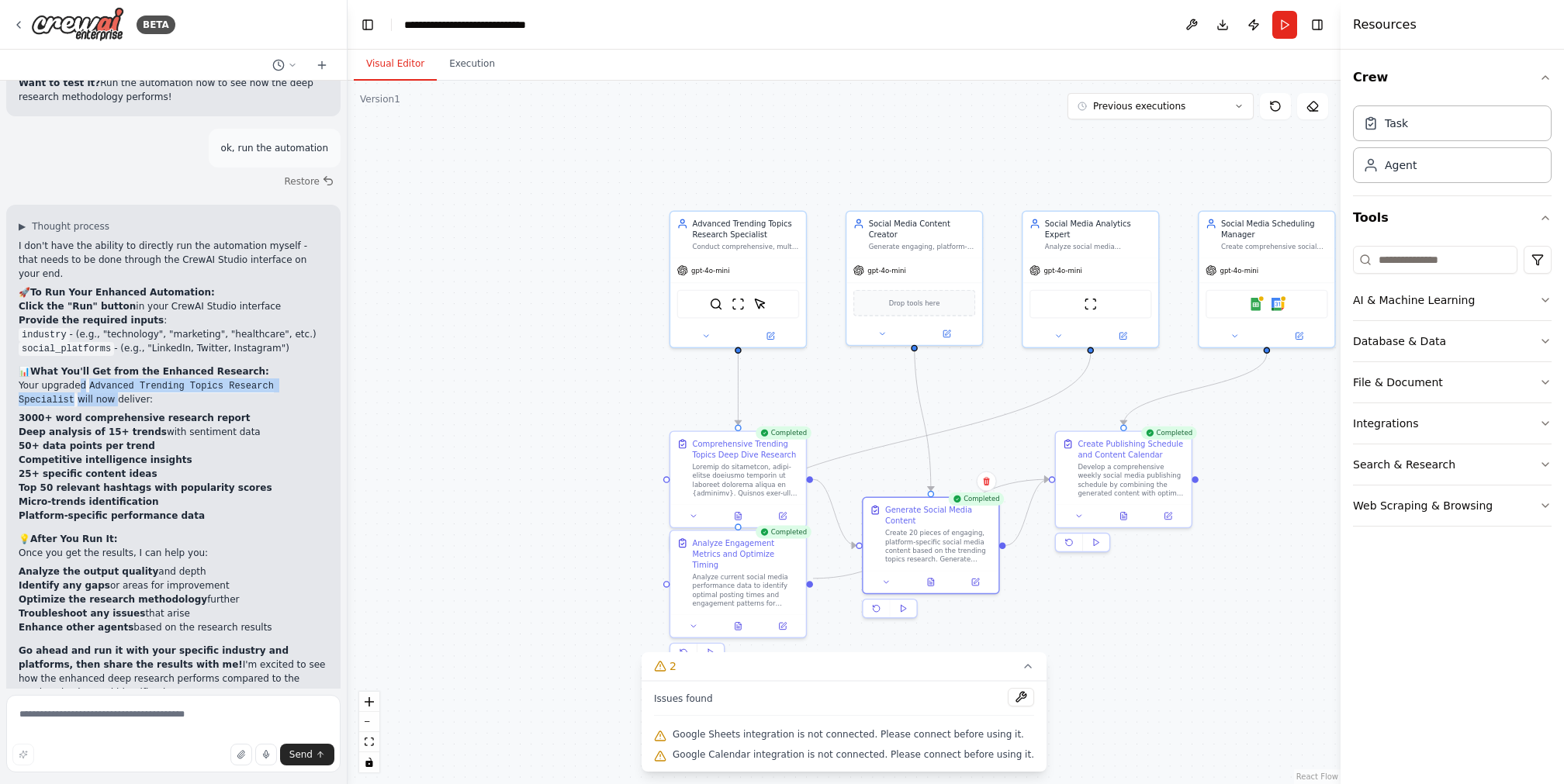
drag, startPoint x: 78, startPoint y: 327, endPoint x: 119, endPoint y: 343, distance: 44.0
click at [115, 378] on p "Your upgraded Advanced Trending Topics Research Specialist will now deliver:" at bounding box center [173, 392] width 309 height 28
click at [128, 378] on p "Your upgraded Advanced Trending Topics Research Specialist will now deliver:" at bounding box center [173, 392] width 309 height 28
drag, startPoint x: 67, startPoint y: 402, endPoint x: 156, endPoint y: 422, distance: 91.2
click at [156, 422] on ul "3000+ word comprehensive research report Deep analysis of 15+ trends with senti…" at bounding box center [173, 467] width 309 height 111
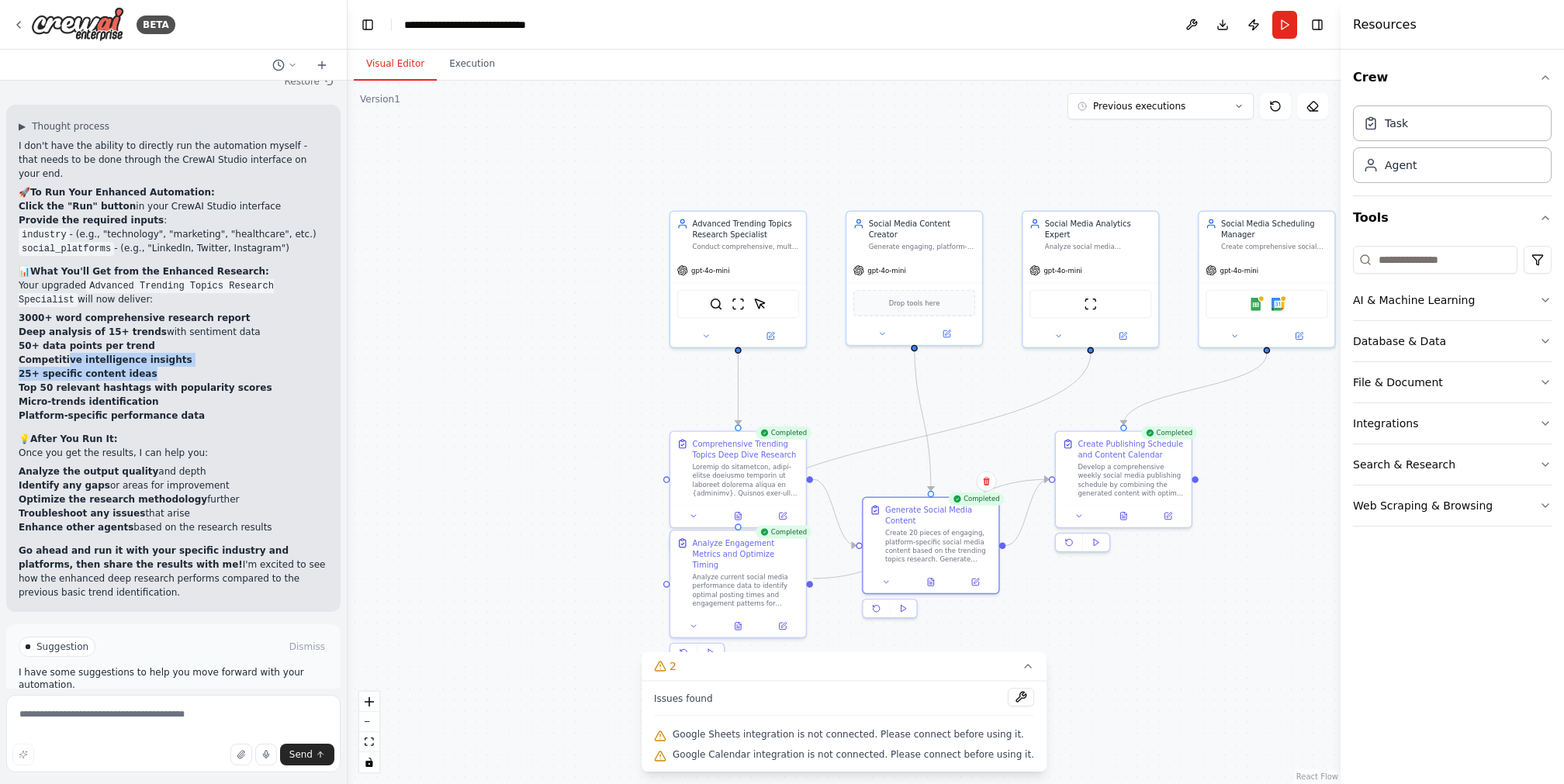
scroll to position [6463, 0]
click at [220, 709] on textarea at bounding box center [173, 733] width 334 height 78
type textarea "**********"
click at [775, 490] on div at bounding box center [746, 479] width 107 height 35
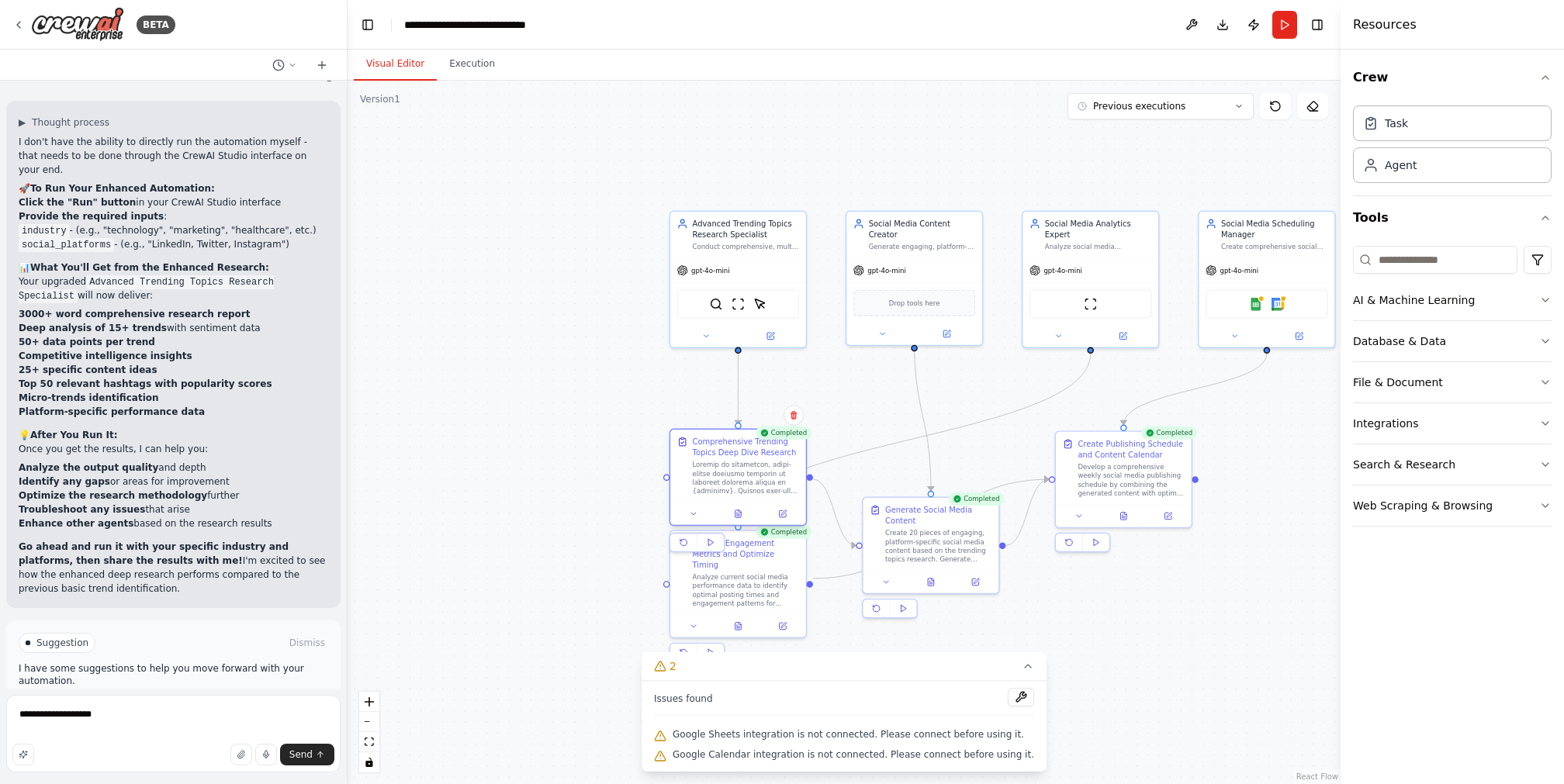
click at [777, 494] on div at bounding box center [746, 479] width 107 height 35
click at [738, 515] on icon at bounding box center [738, 514] width 6 height 7
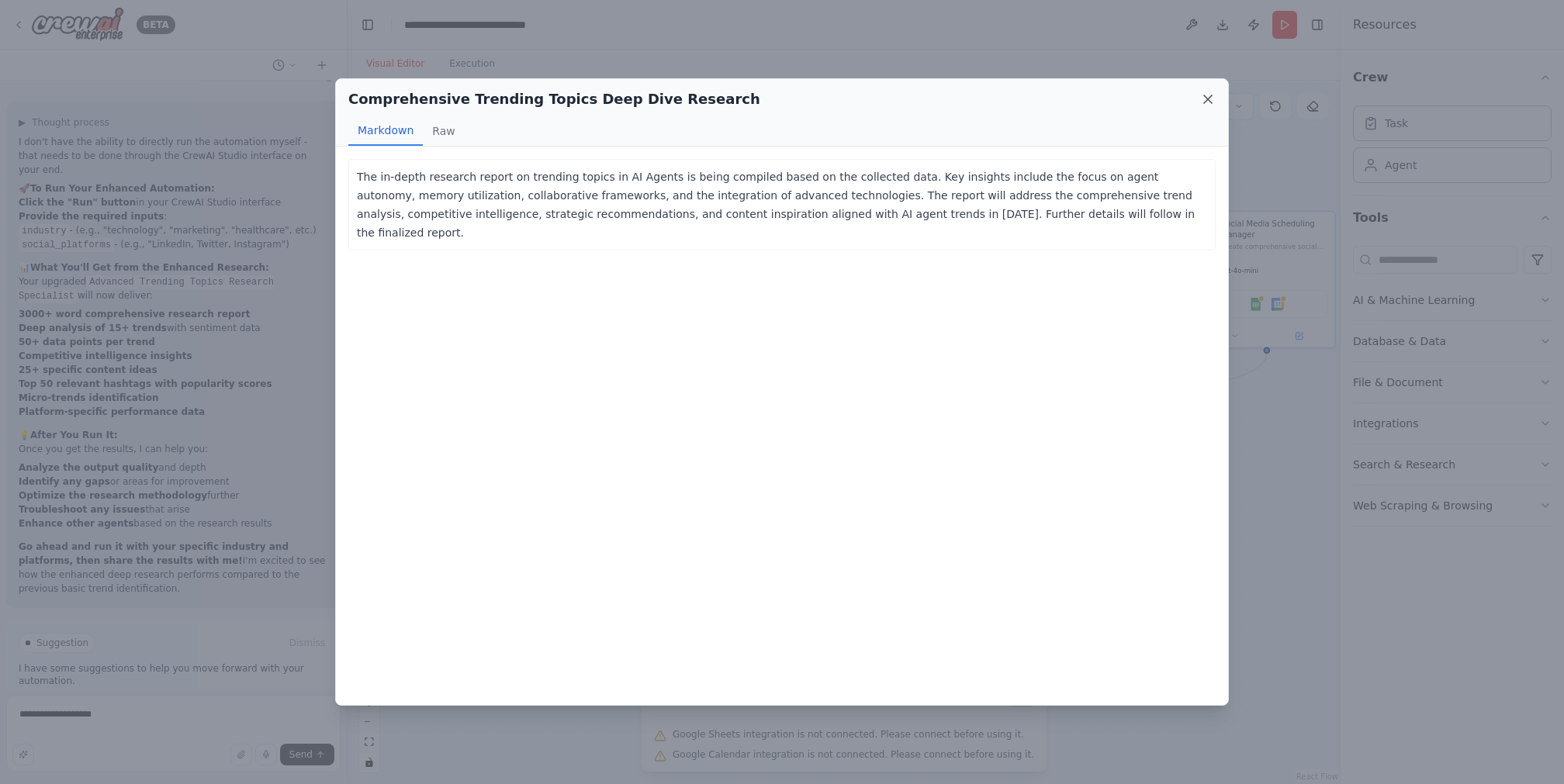
click at [1206, 95] on icon at bounding box center [1207, 99] width 15 height 15
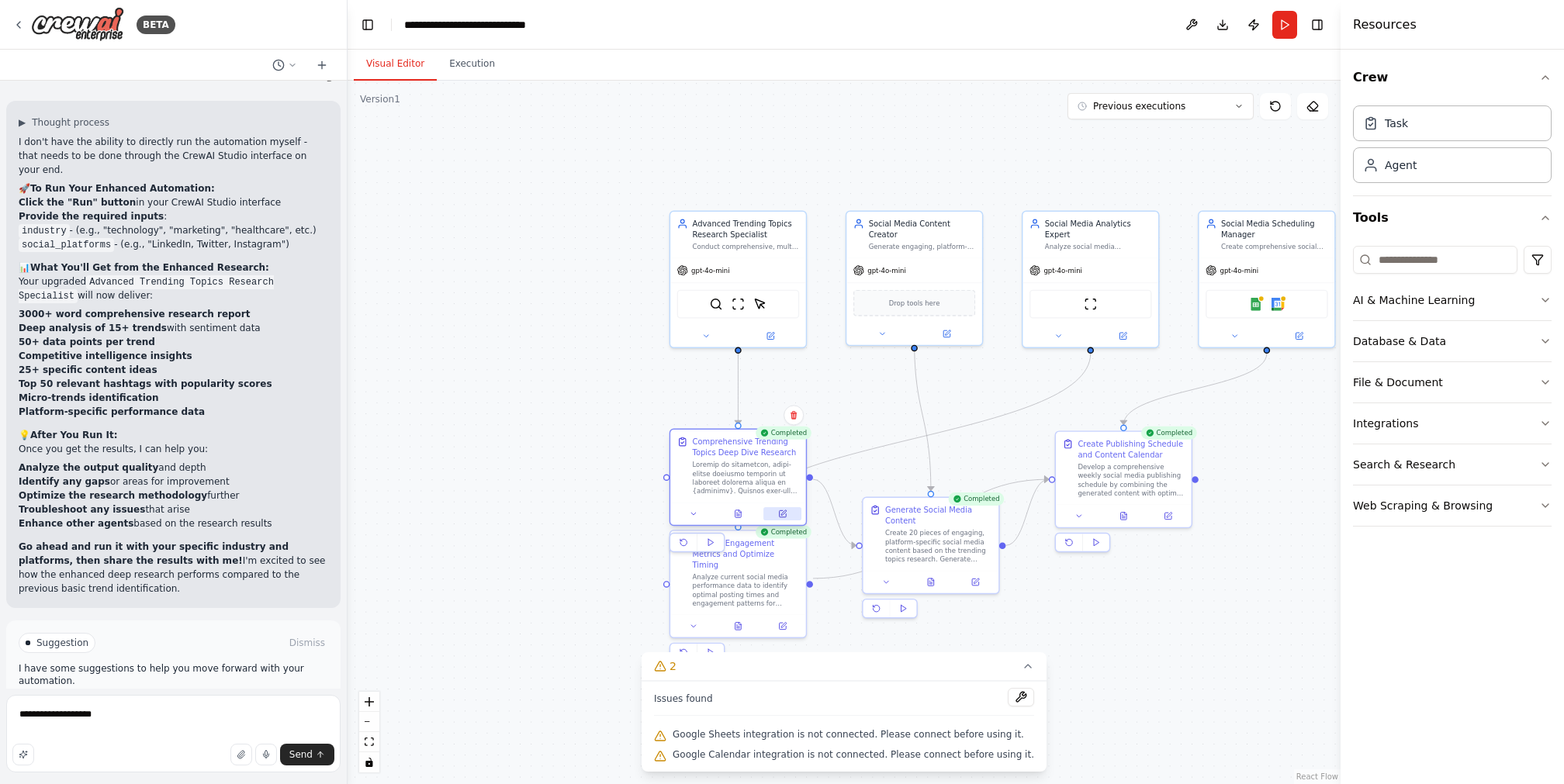
click at [784, 516] on icon at bounding box center [782, 514] width 7 height 7
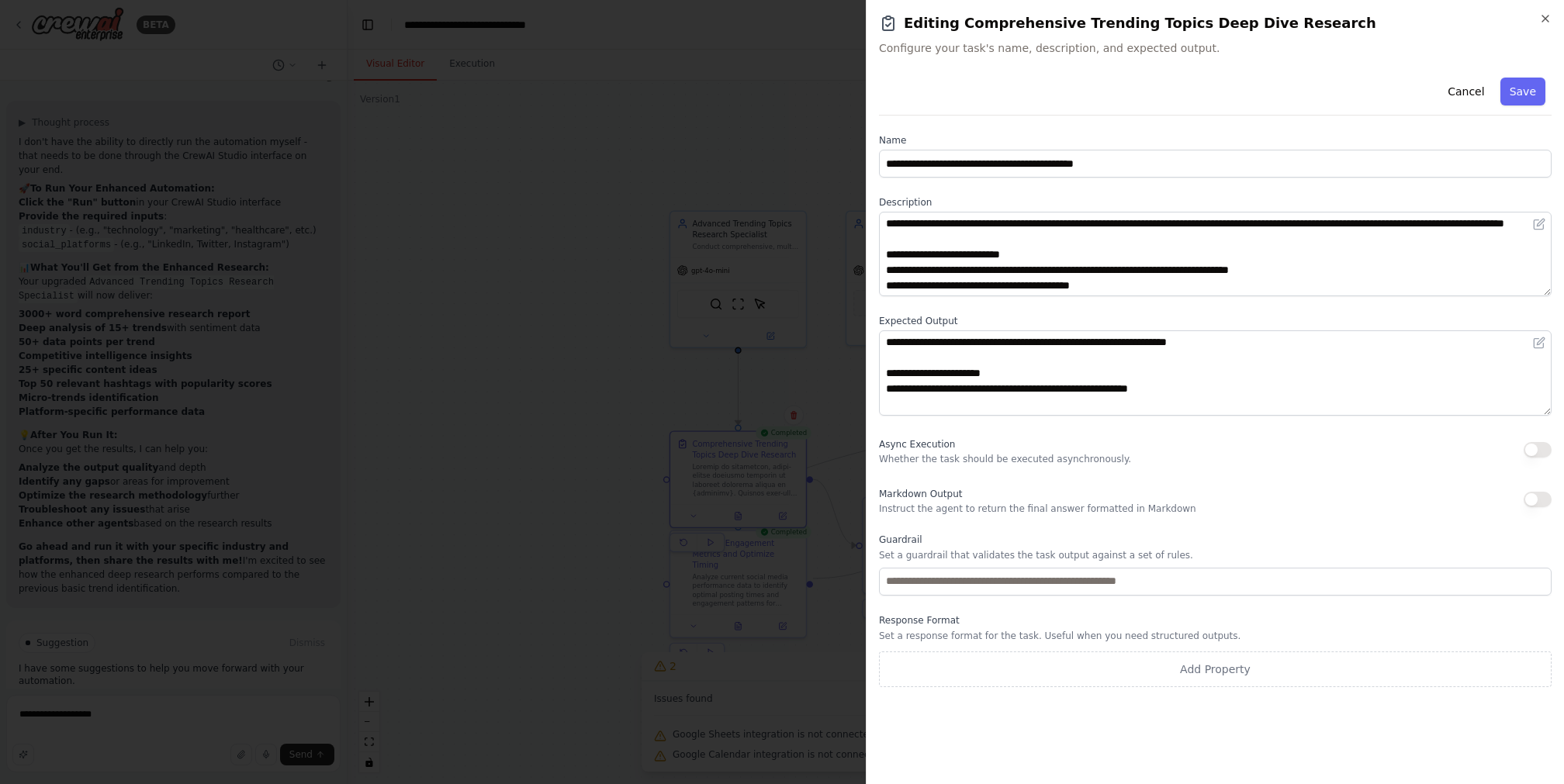
drag, startPoint x: 1541, startPoint y: 19, endPoint x: 1332, endPoint y: 281, distance: 335.1
click at [1336, 277] on div "**********" at bounding box center [1214, 392] width 698 height 784
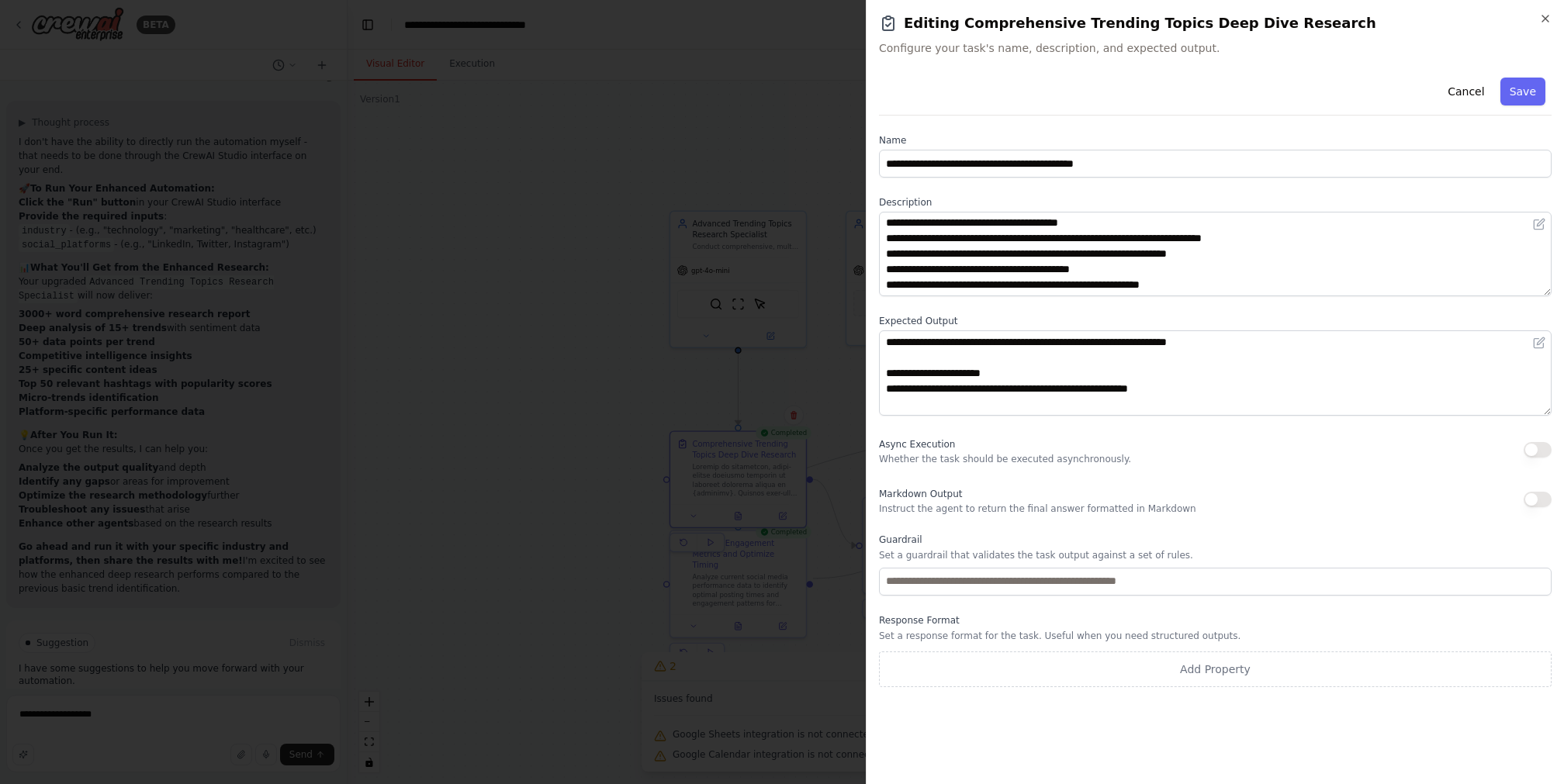
scroll to position [295, 0]
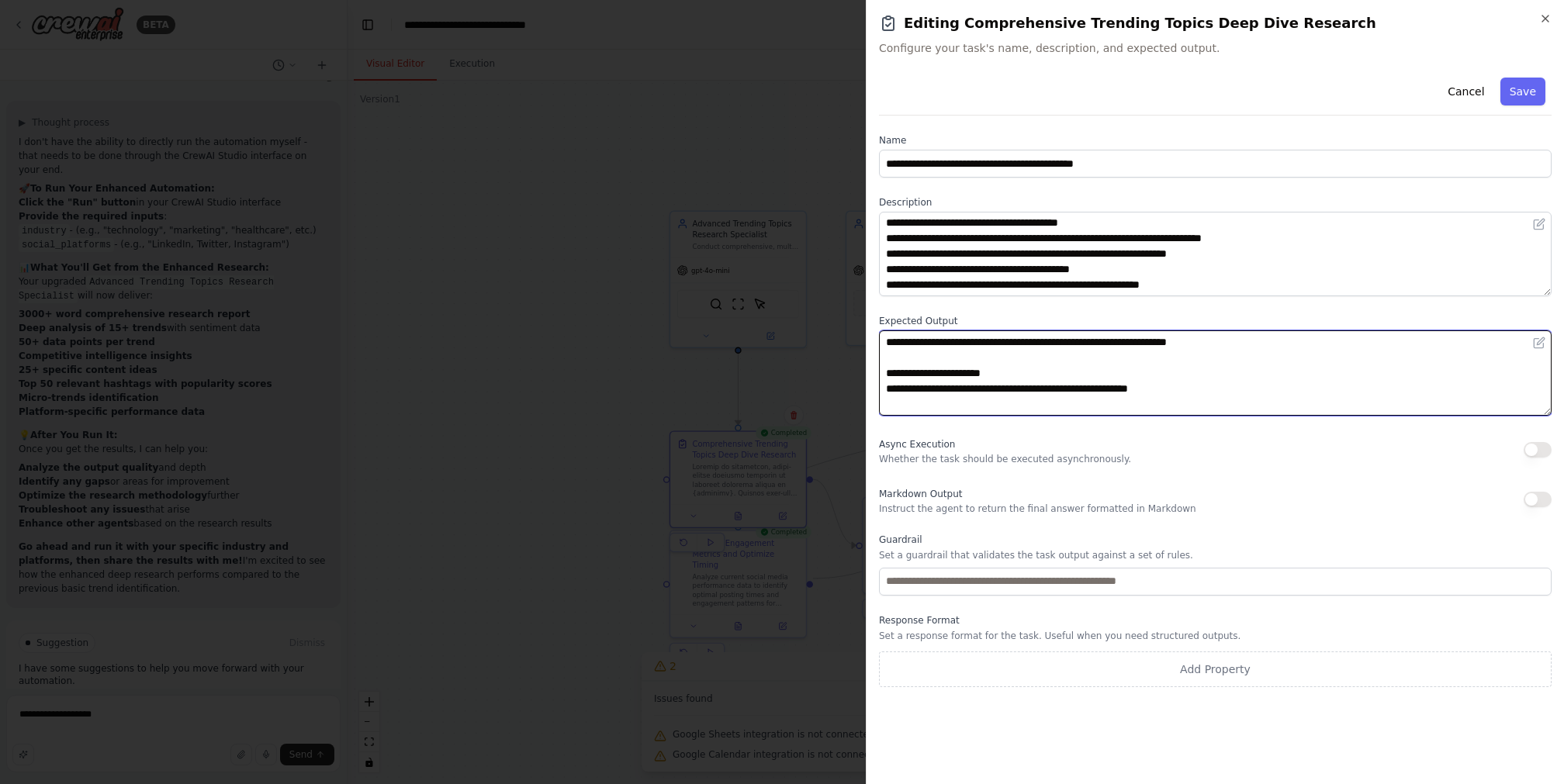
click at [1033, 363] on textarea at bounding box center [1214, 372] width 673 height 84
click at [1075, 388] on textarea at bounding box center [1214, 372] width 673 height 84
click at [1085, 408] on textarea at bounding box center [1214, 372] width 673 height 84
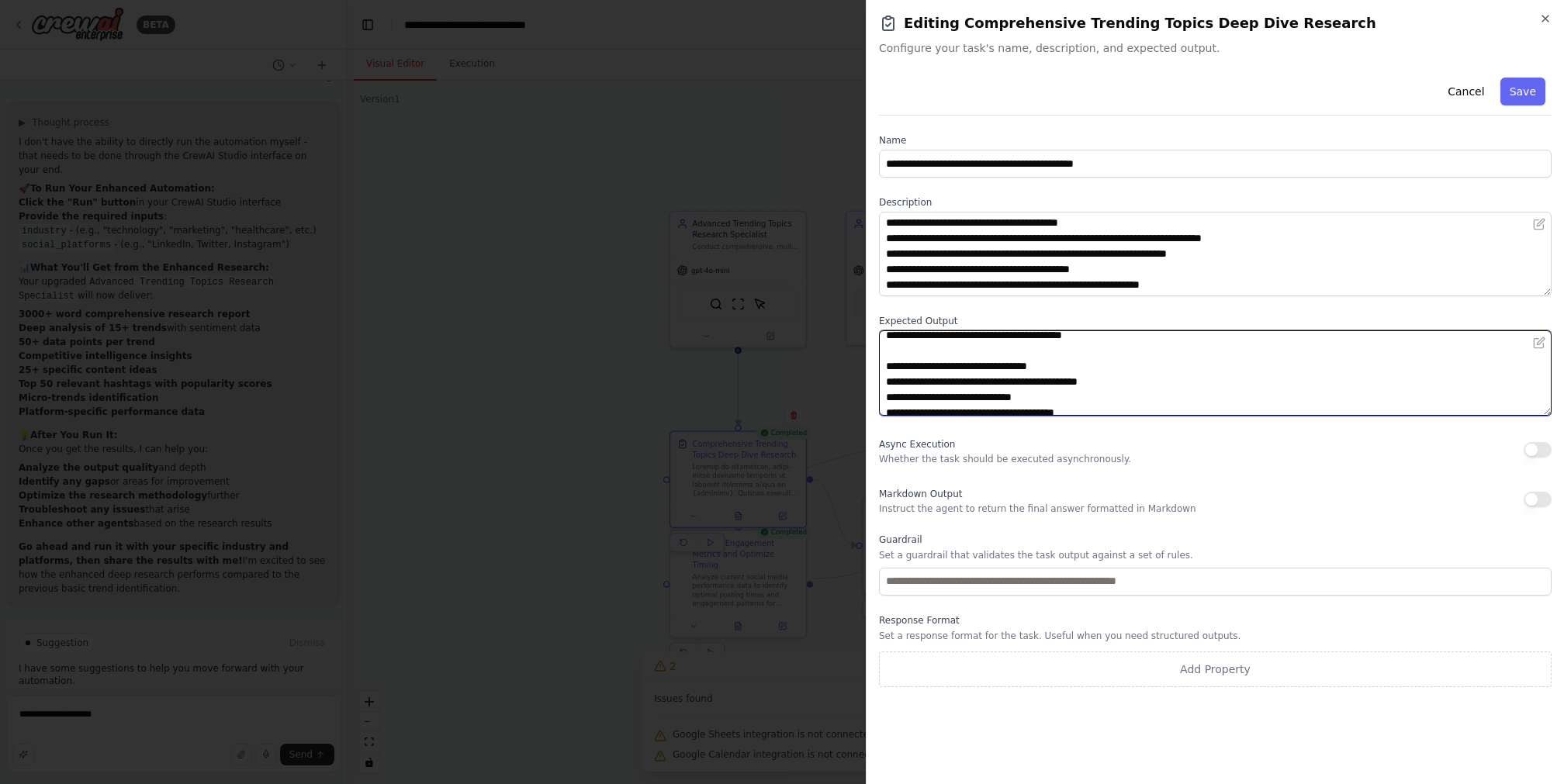
scroll to position [543, 0]
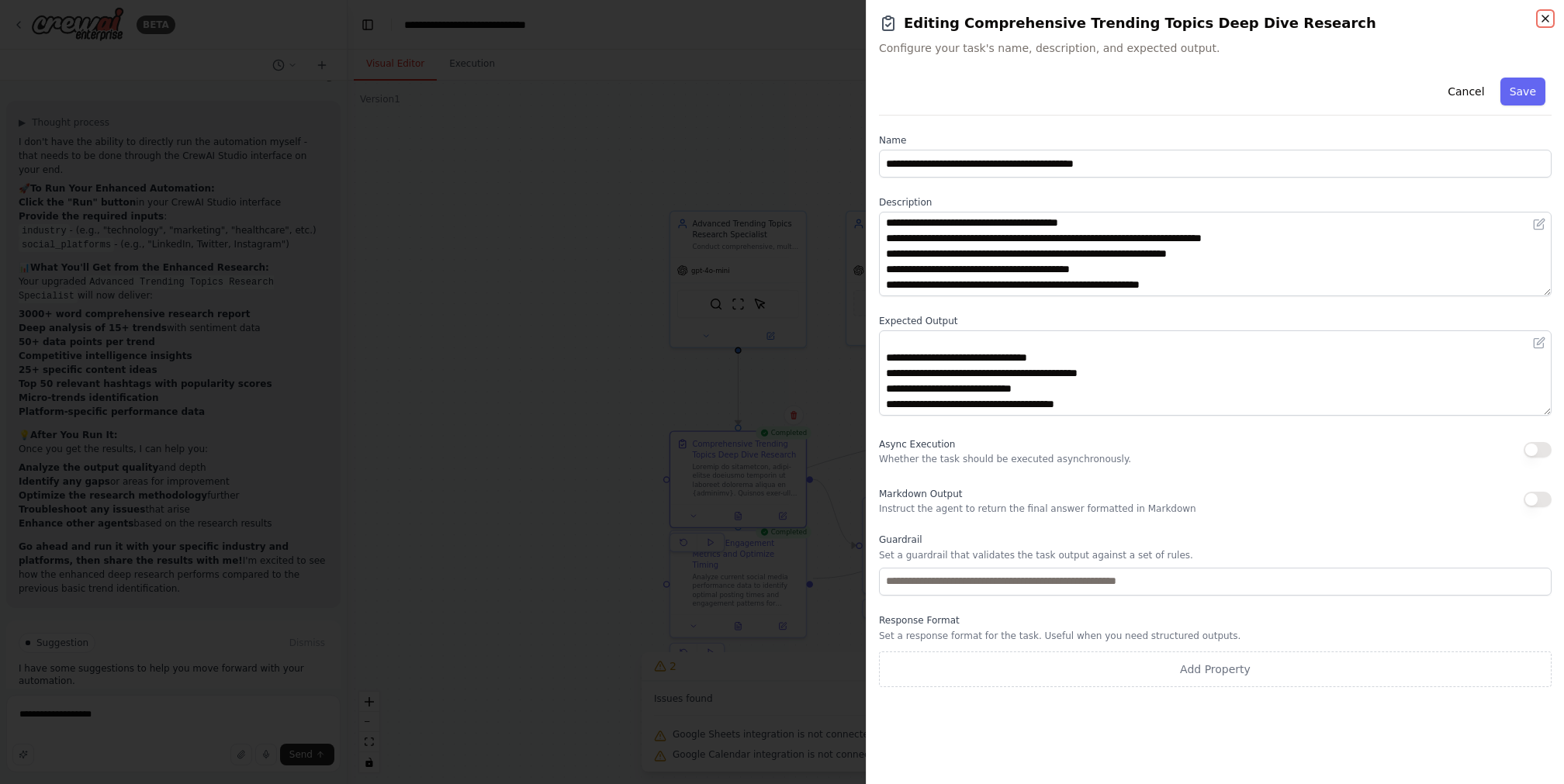
click at [1544, 14] on icon "button" at bounding box center [1545, 18] width 12 height 12
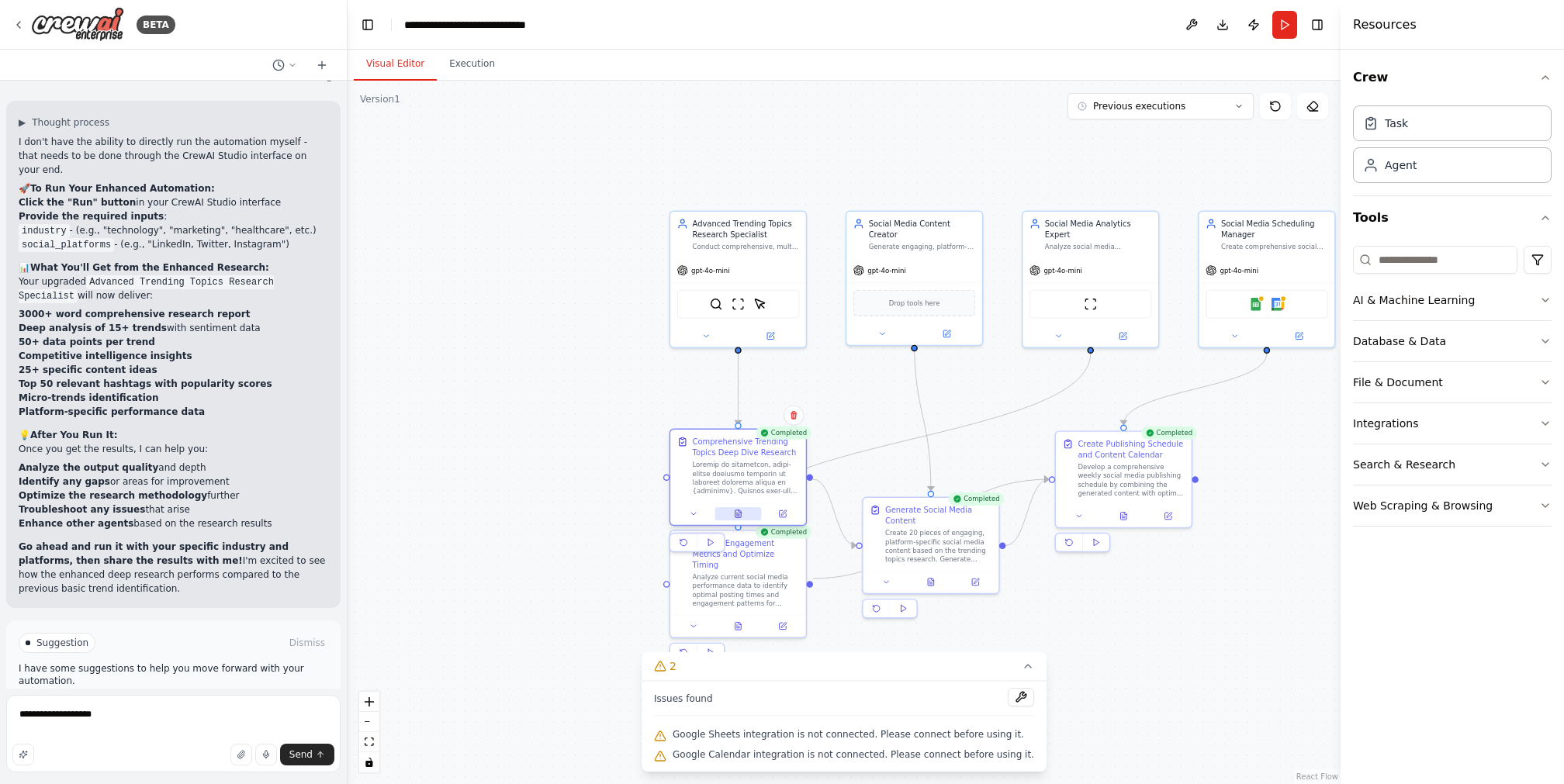
click at [742, 512] on button at bounding box center [738, 514] width 46 height 13
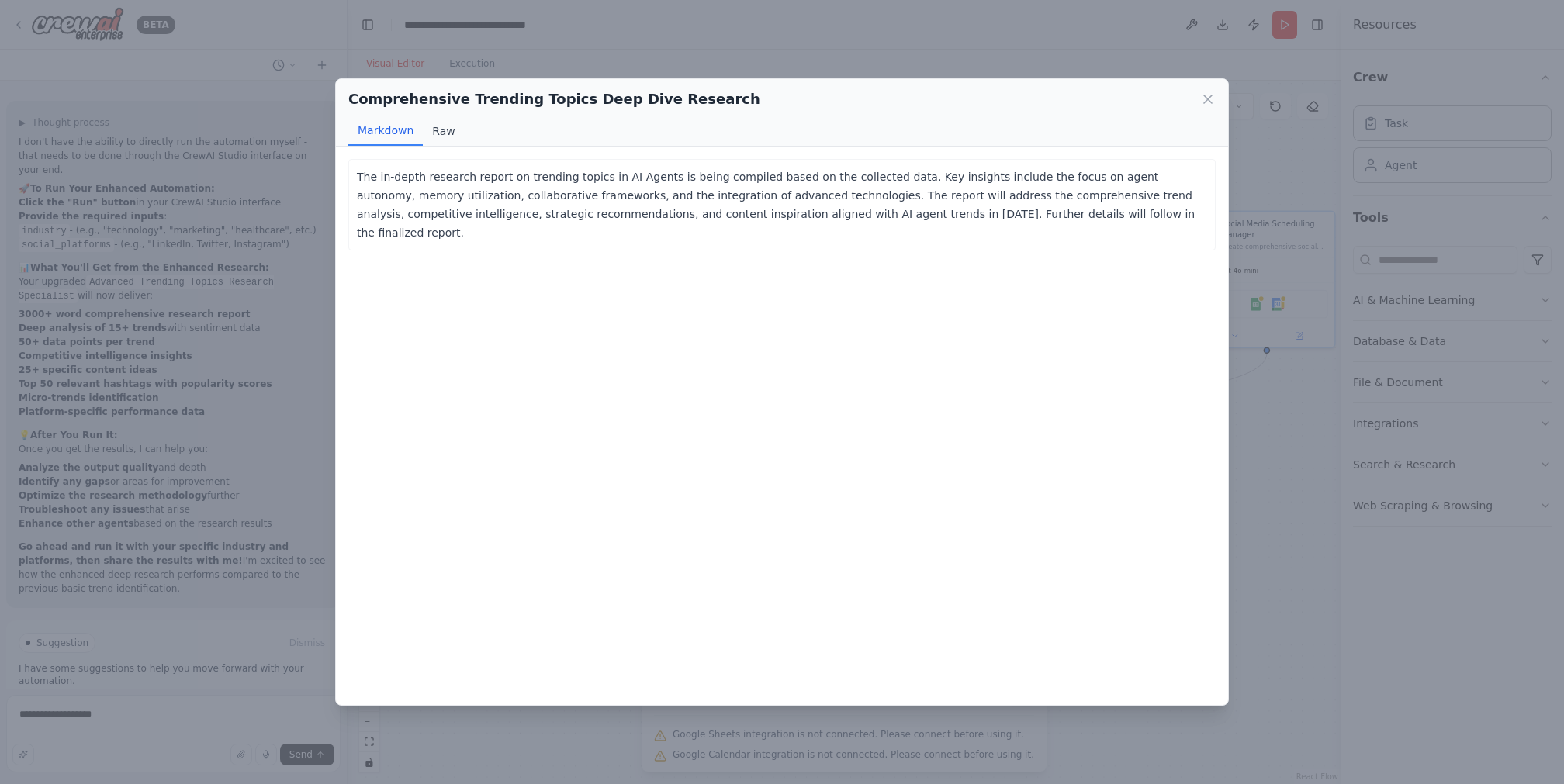
click at [443, 132] on button "Raw" at bounding box center [443, 131] width 41 height 30
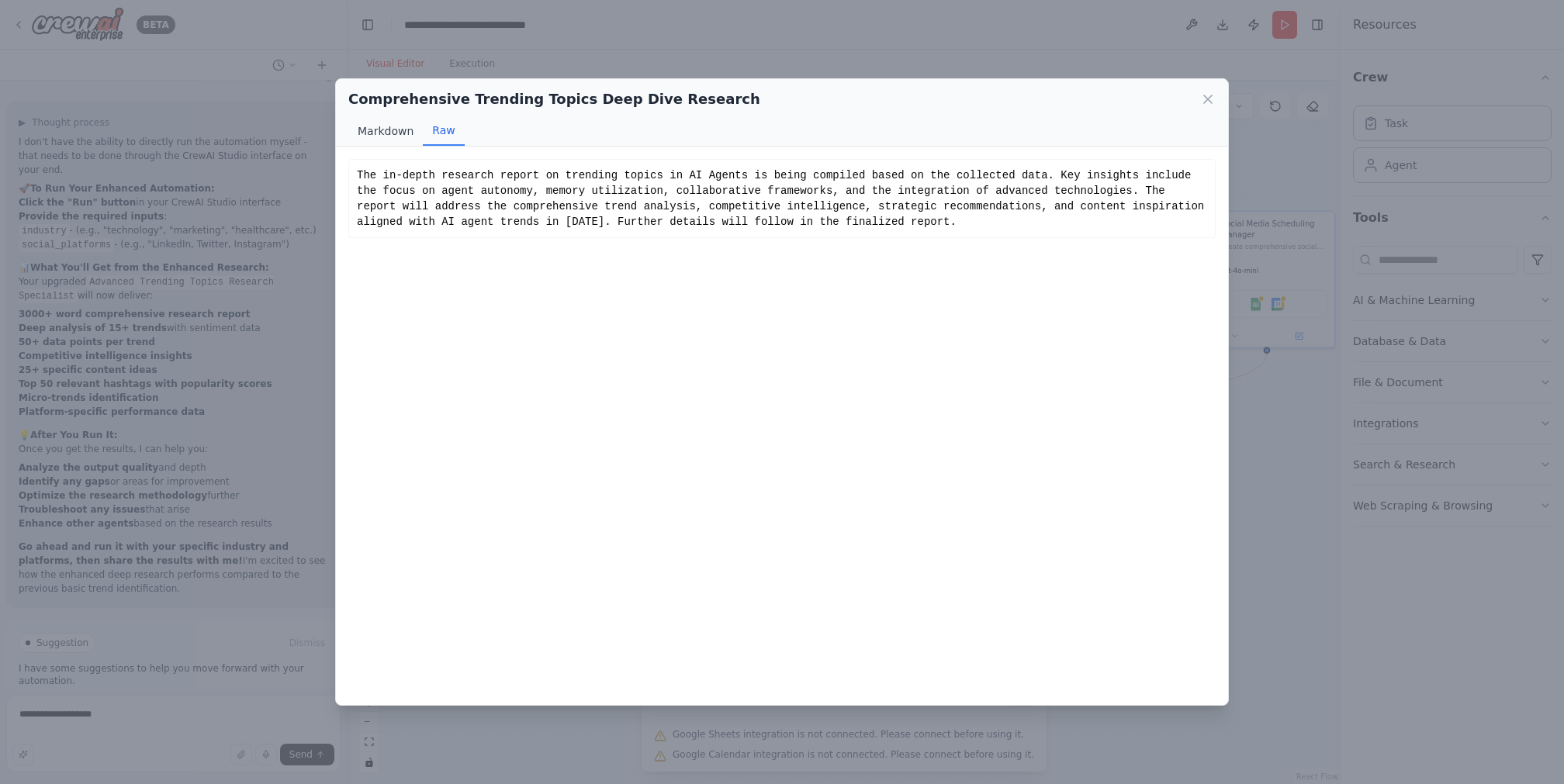
click at [367, 133] on button "Markdown" at bounding box center [385, 131] width 75 height 30
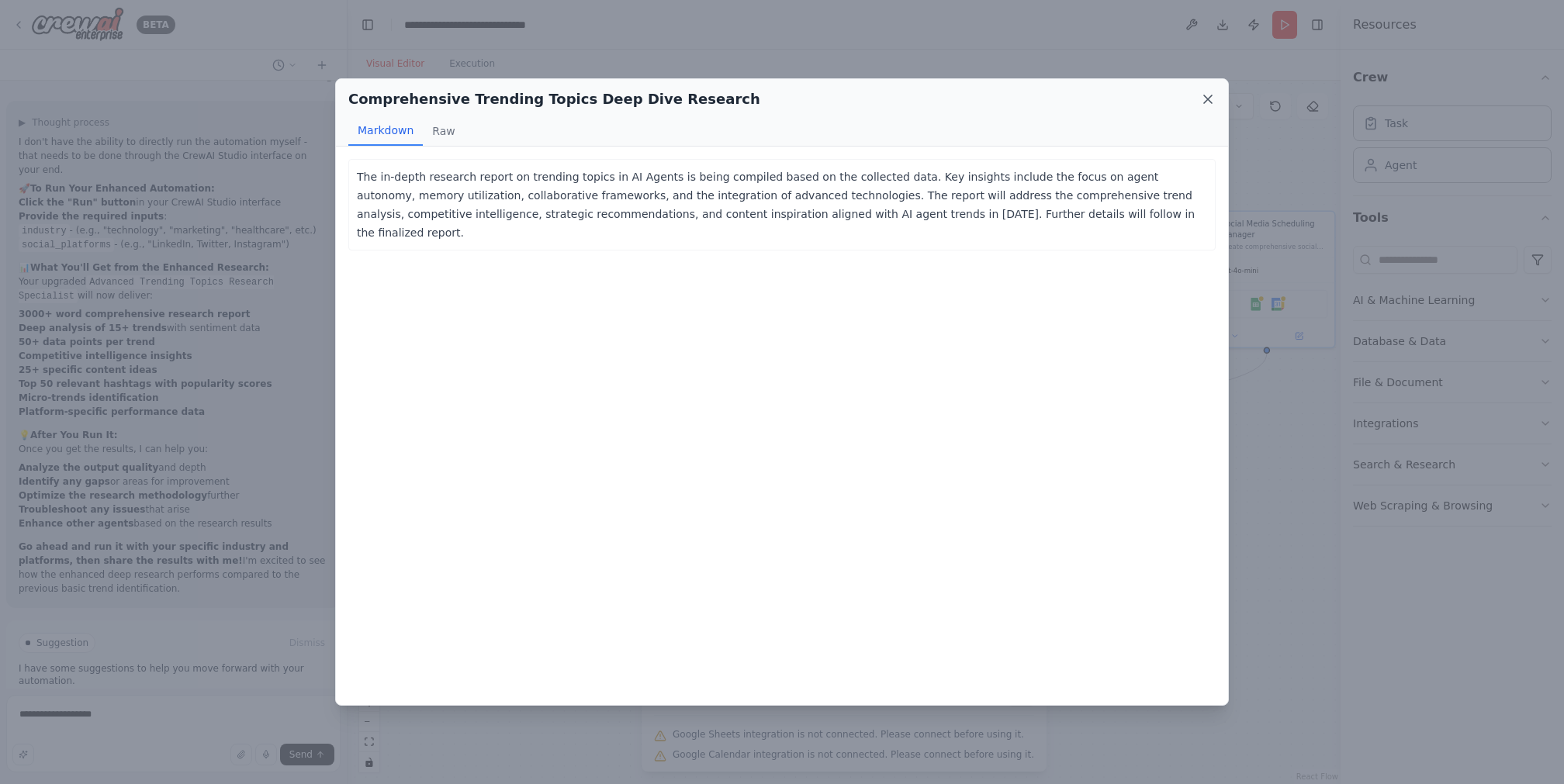
click at [1204, 103] on icon at bounding box center [1208, 99] width 8 height 8
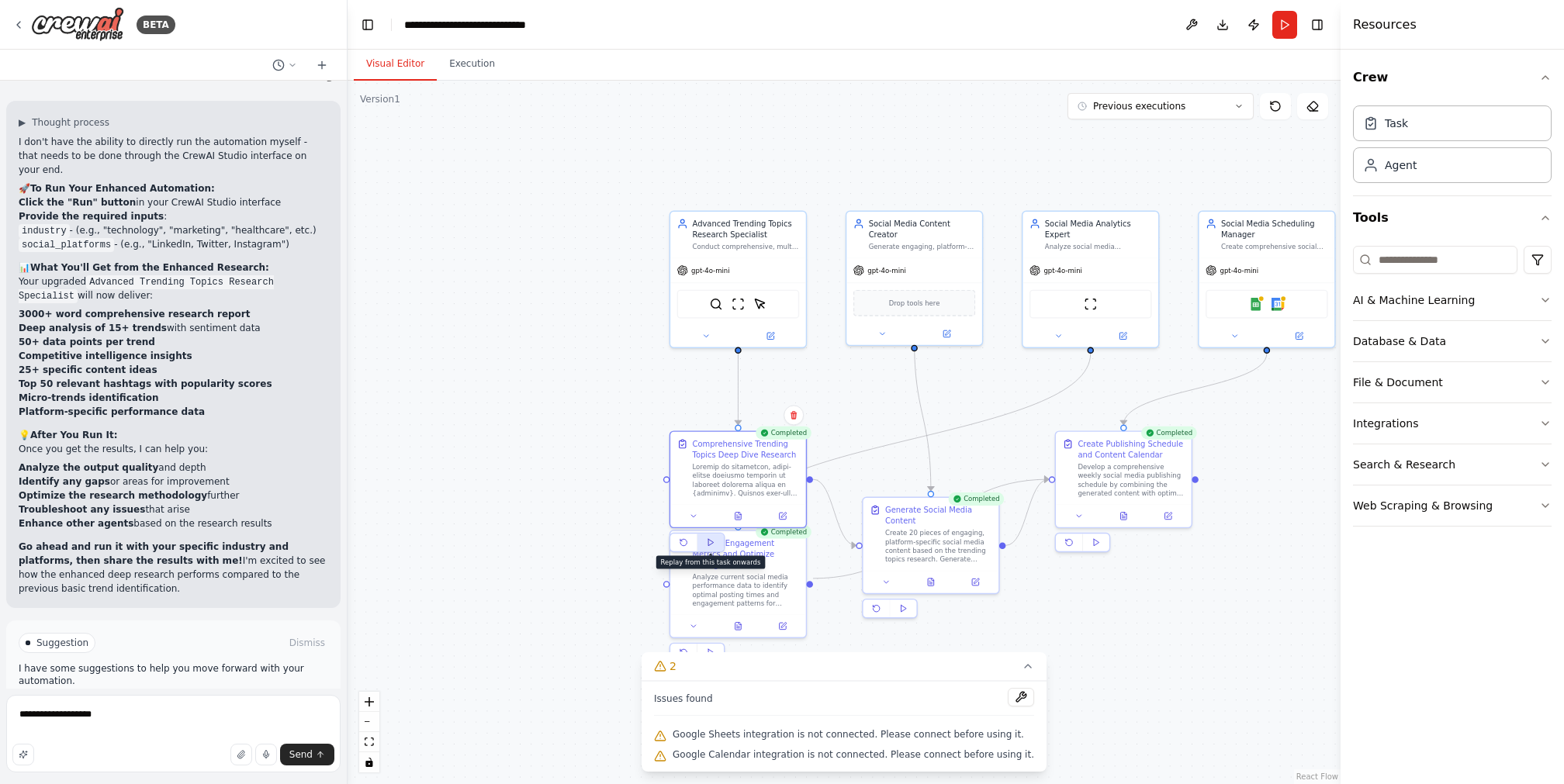
click at [706, 543] on icon at bounding box center [710, 543] width 9 height 9
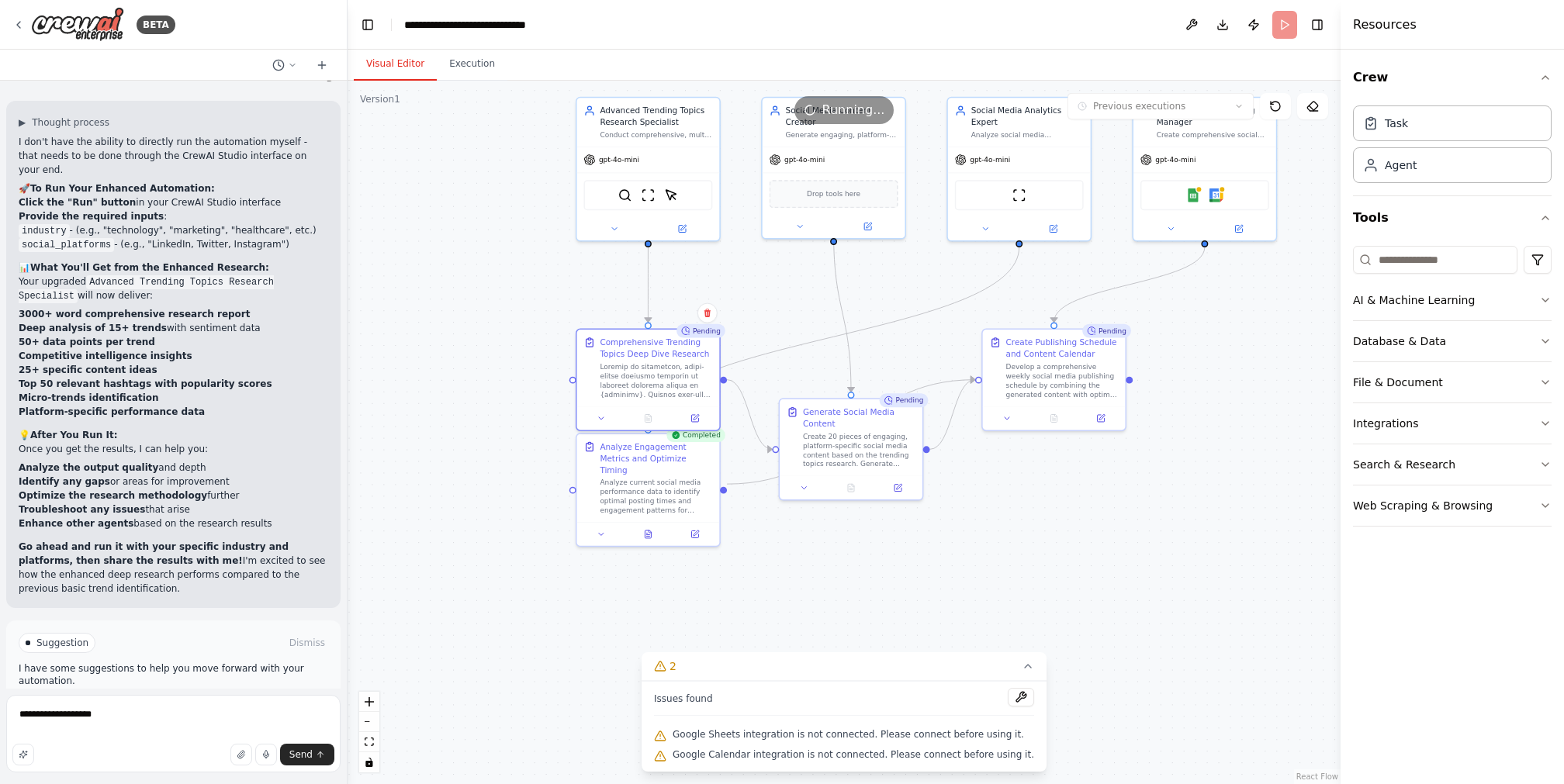
drag, startPoint x: 1178, startPoint y: 616, endPoint x: 1109, endPoint y: 520, distance: 118.2
click at [1109, 520] on div ".deletable-edge-delete-btn { width: 20px; height: 20px; border: 0px solid #ffff…" at bounding box center [844, 433] width 993 height 704
click at [653, 424] on div at bounding box center [648, 416] width 143 height 24
click at [650, 418] on icon at bounding box center [648, 416] width 6 height 8
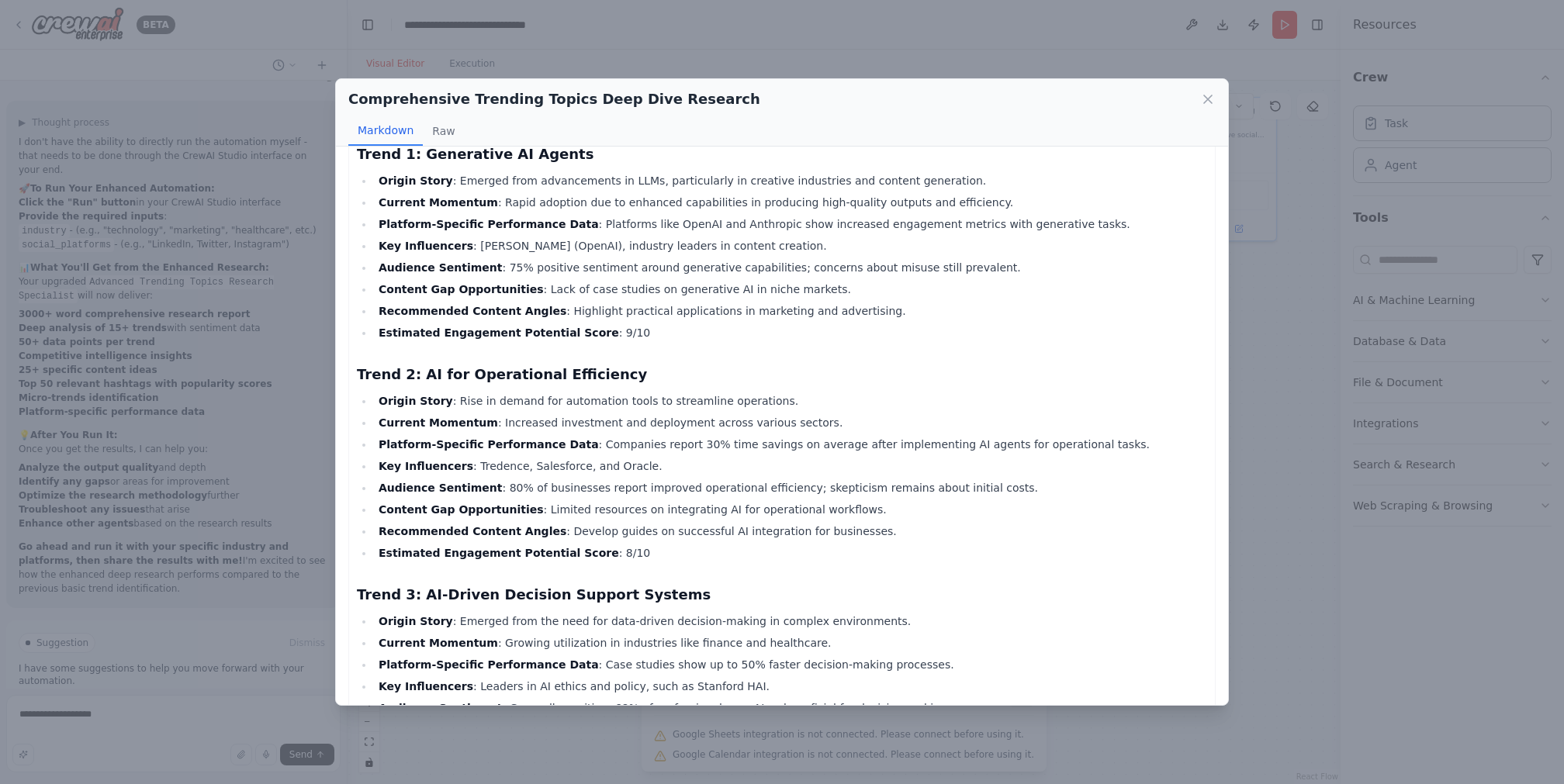
scroll to position [0, 0]
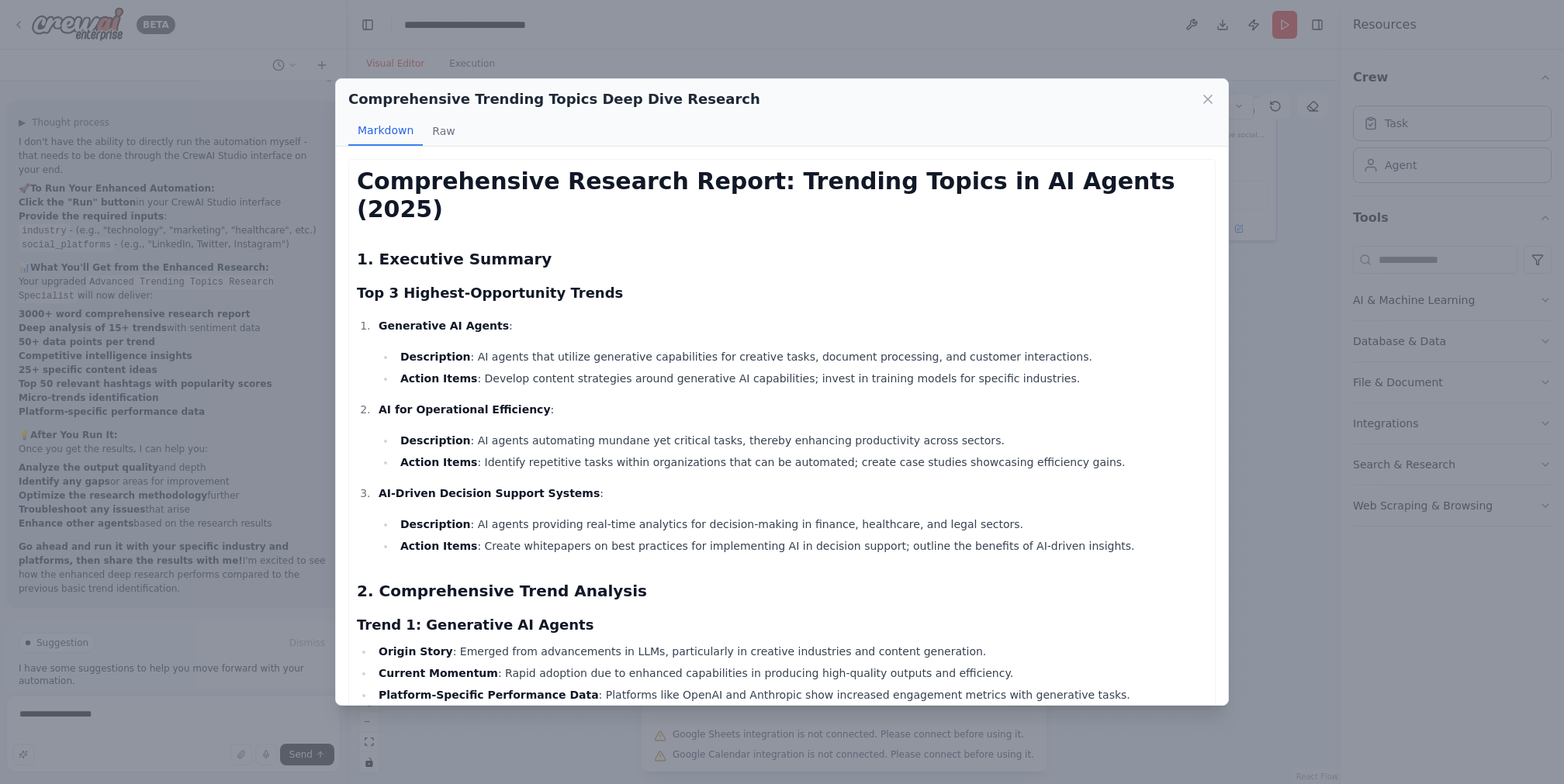
drag, startPoint x: 1213, startPoint y: 96, endPoint x: 1104, endPoint y: 339, distance: 266.3
click at [1111, 329] on div "Comprehensive Trending Topics Deep Dive Research Markdown Raw Comprehensive Res…" at bounding box center [782, 392] width 894 height 628
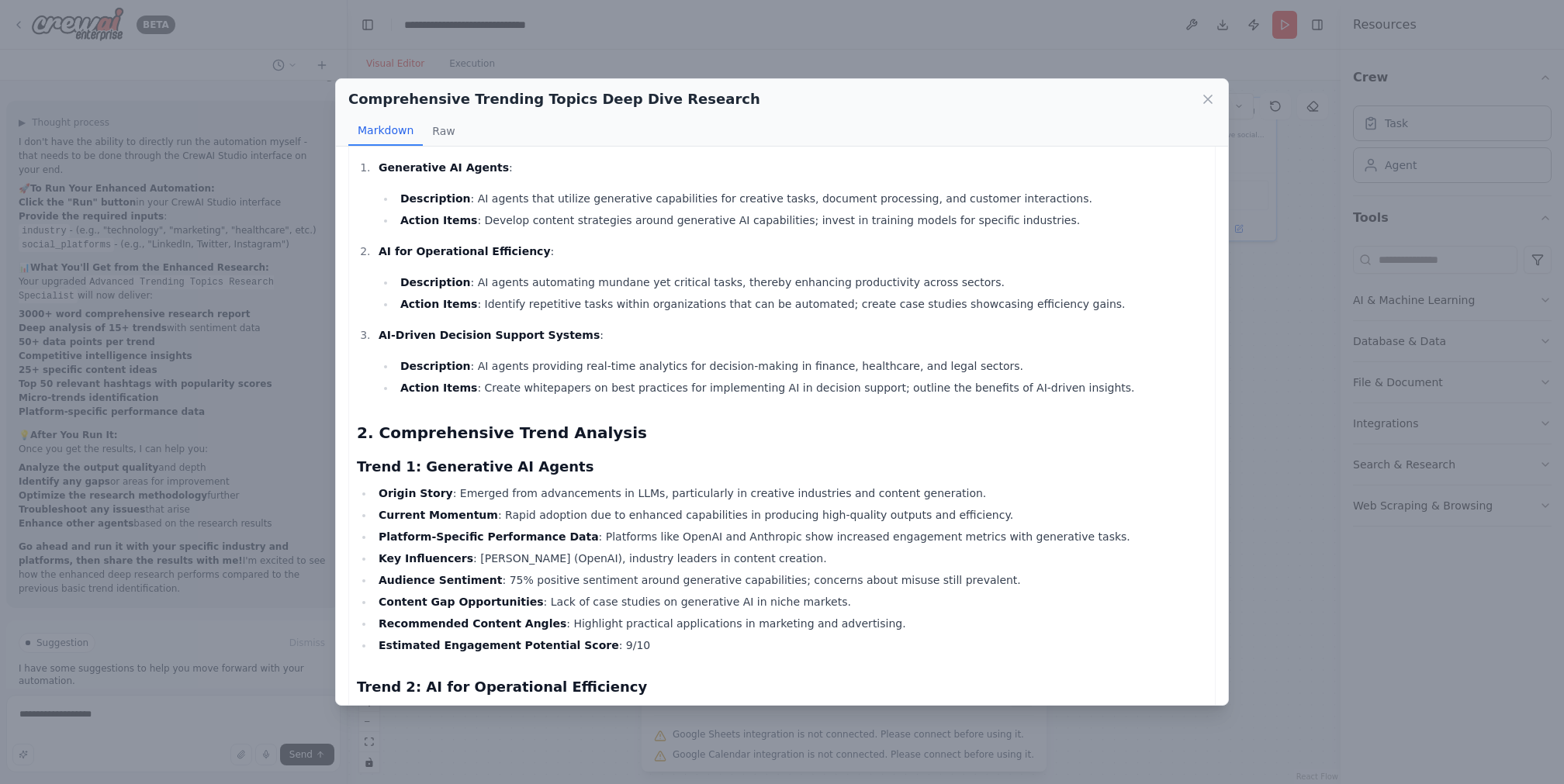
scroll to position [160, 0]
click at [1207, 101] on icon at bounding box center [1207, 99] width 15 height 15
